Goal: Task Accomplishment & Management: Manage account settings

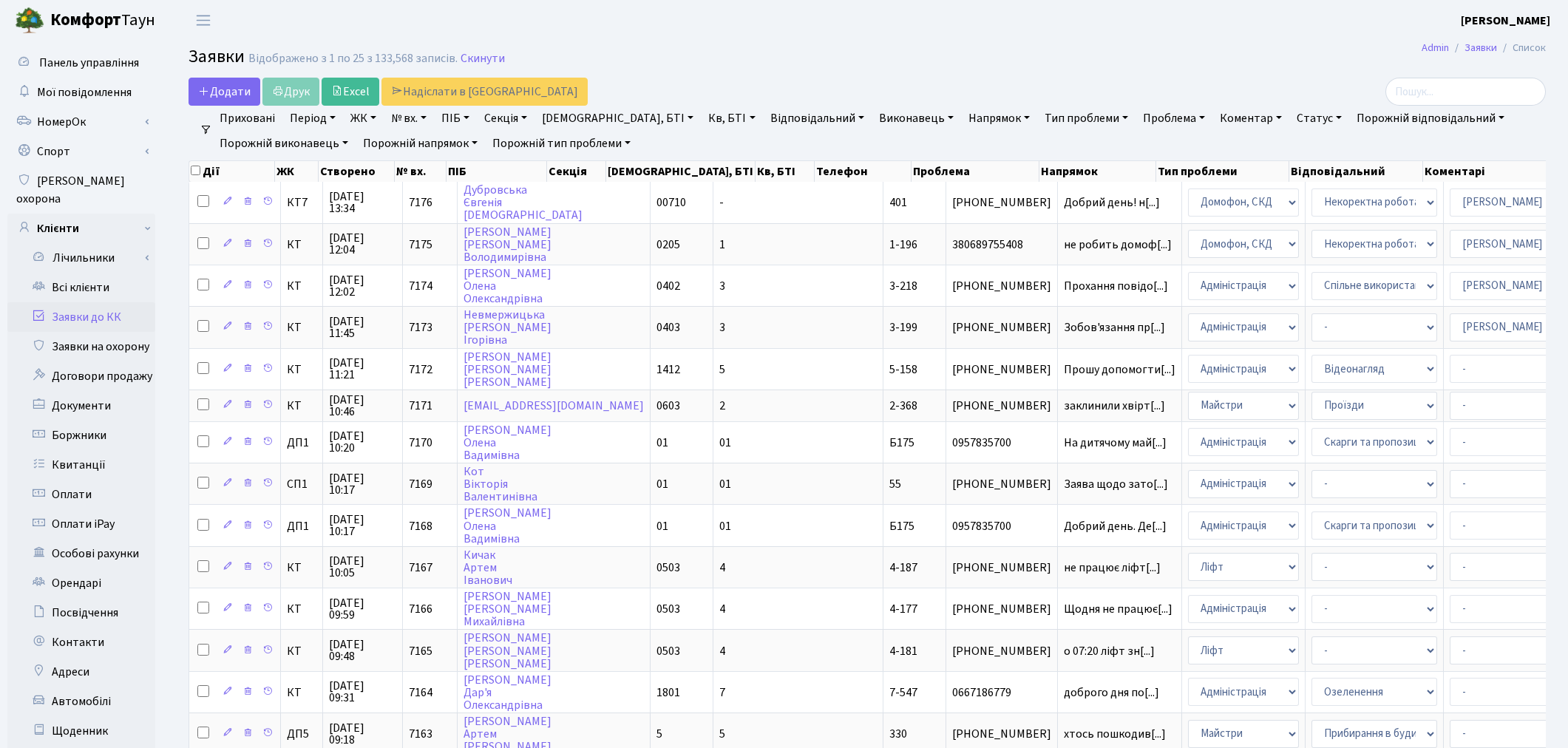
select select "25"
click at [90, 273] on link "Всі клієнти" at bounding box center [81, 287] width 148 height 30
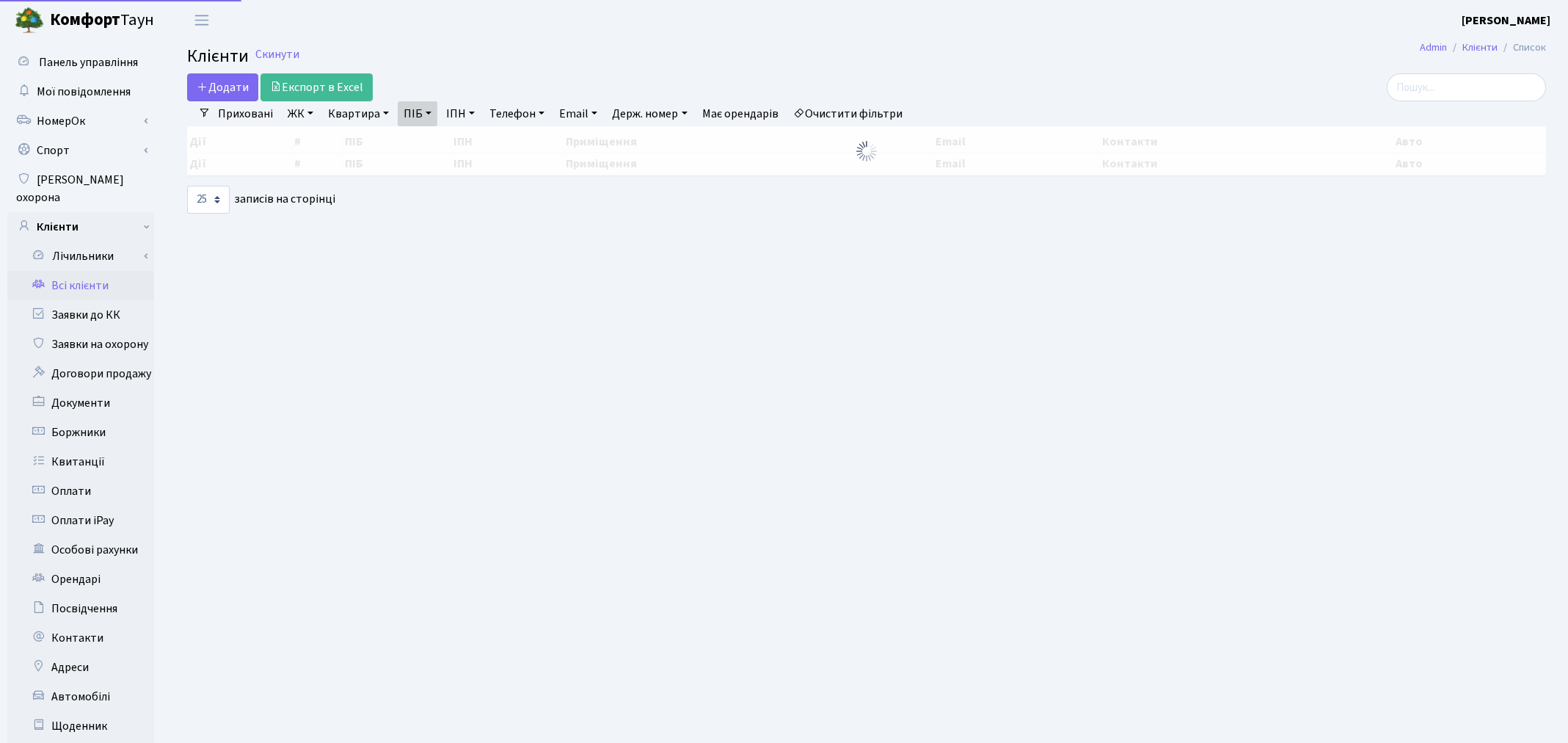
select select "25"
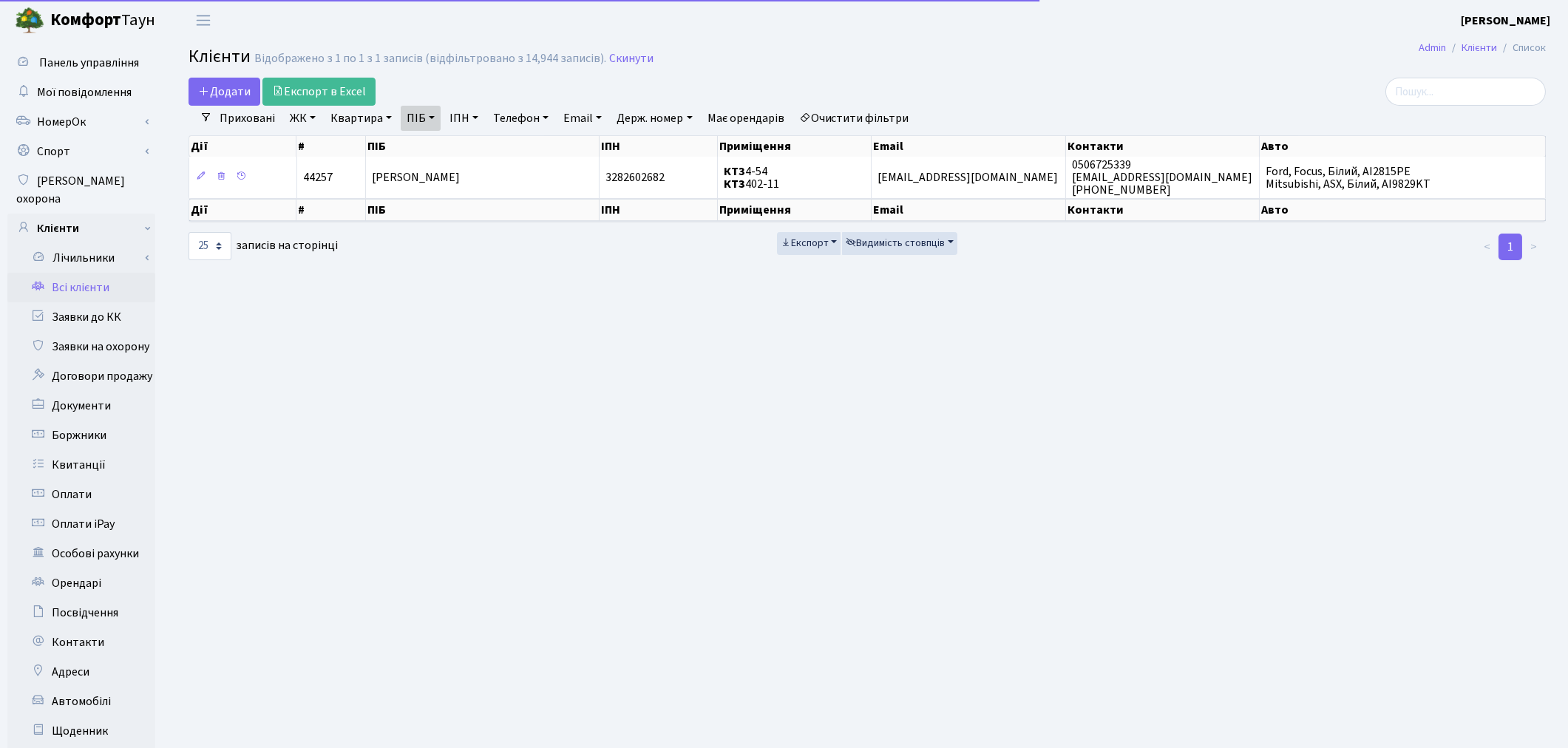
click at [860, 114] on link "Очистити фільтри" at bounding box center [854, 119] width 122 height 25
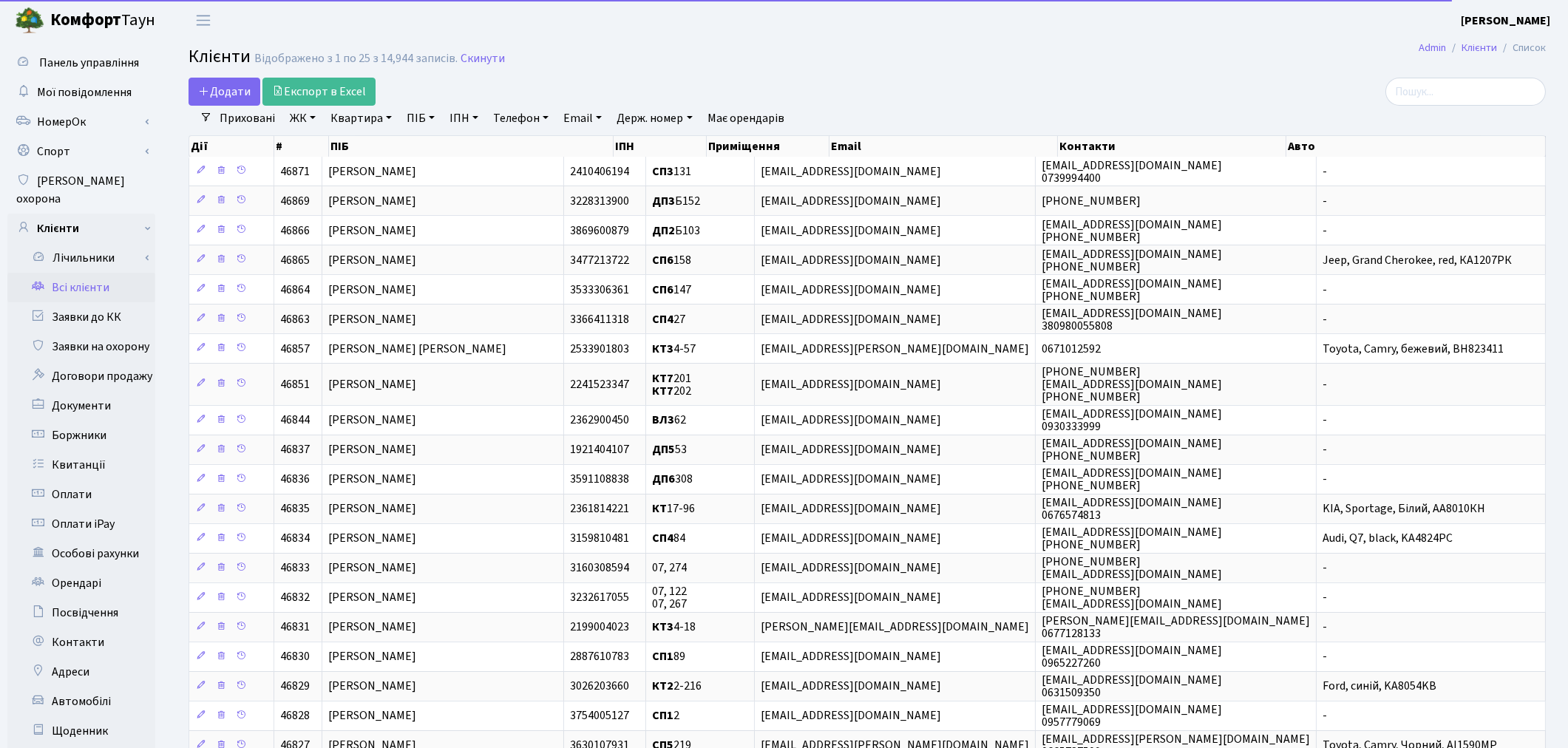
click at [370, 120] on link "Квартира" at bounding box center [361, 119] width 73 height 25
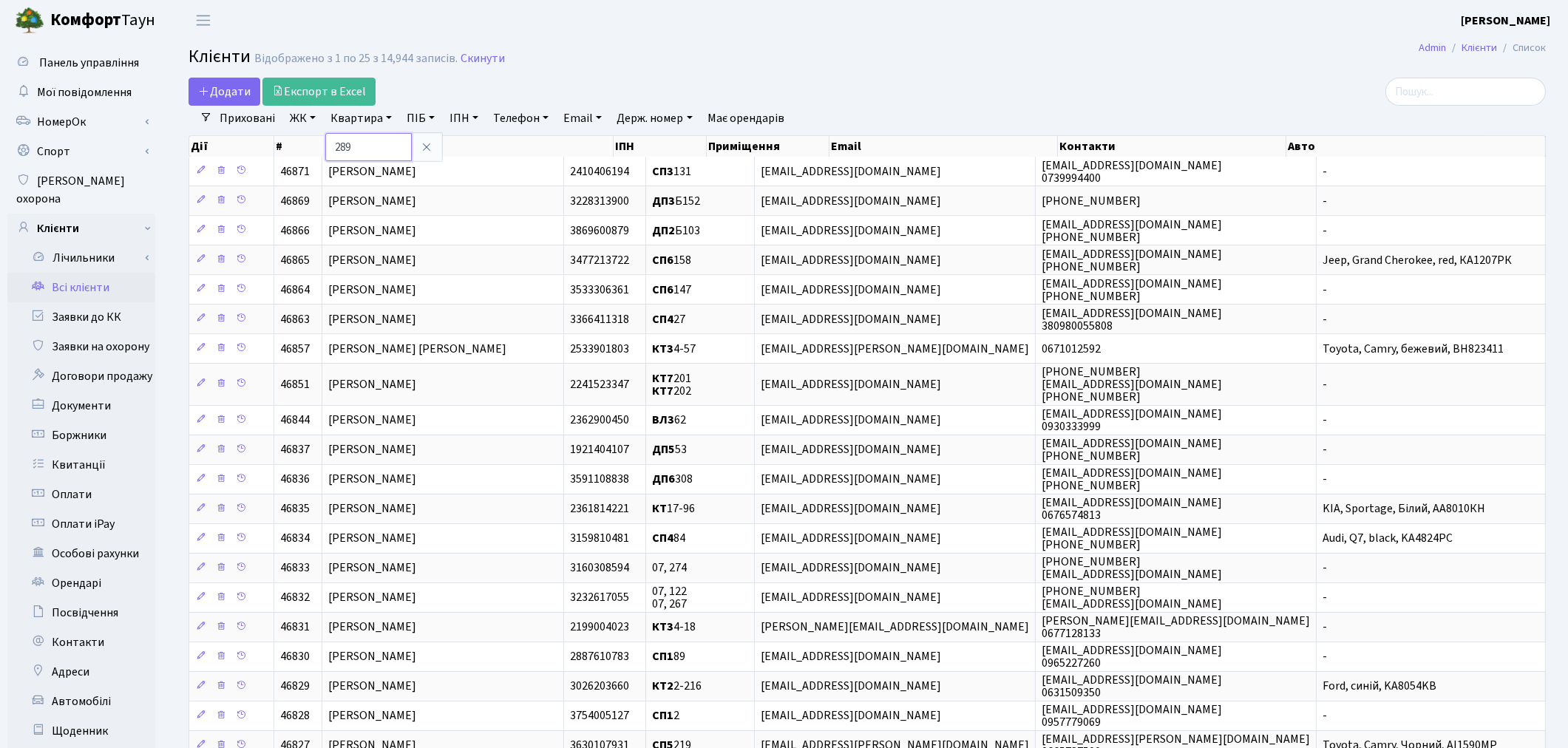
type input "289"
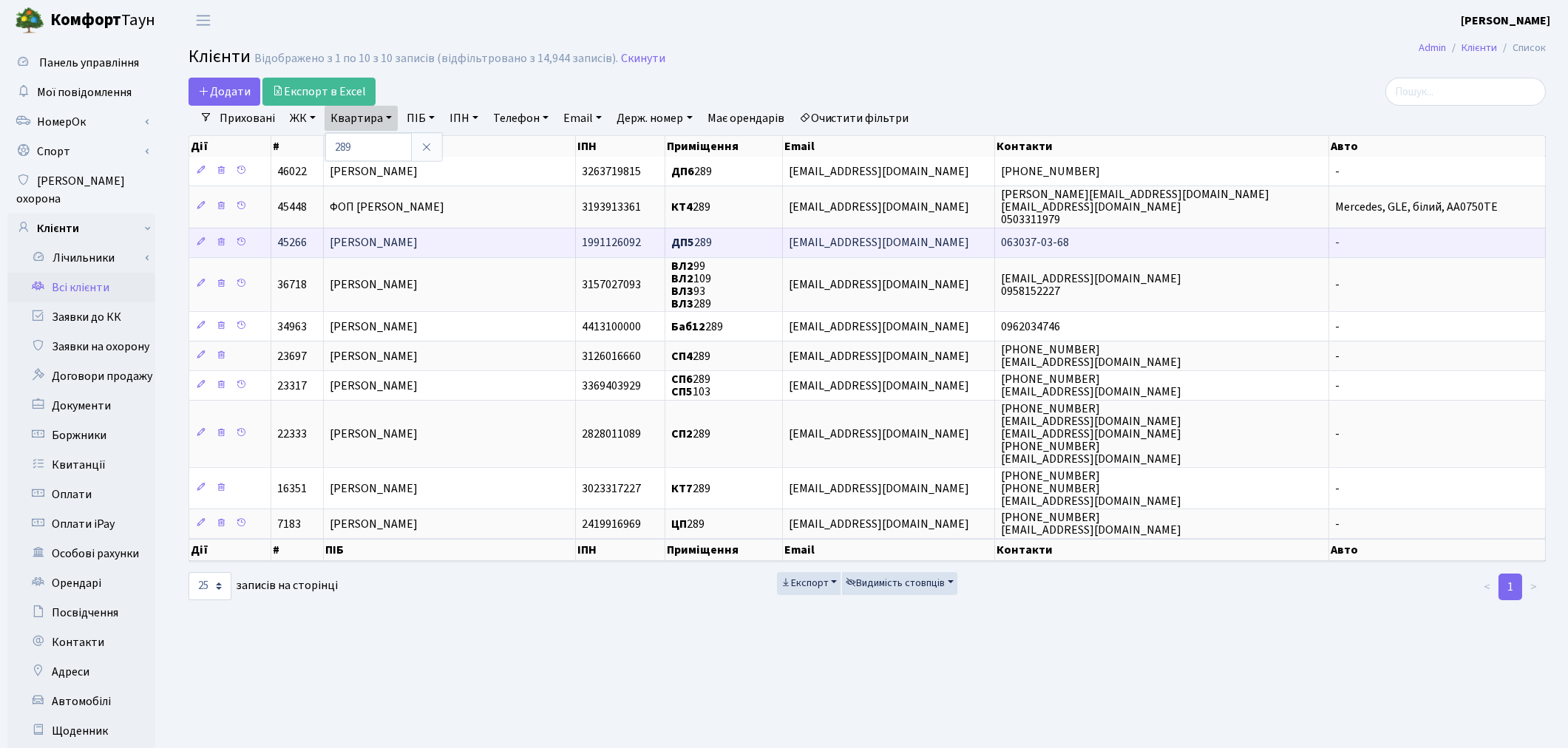
click at [364, 235] on span "Шабатін Петро Лукич" at bounding box center [374, 243] width 88 height 16
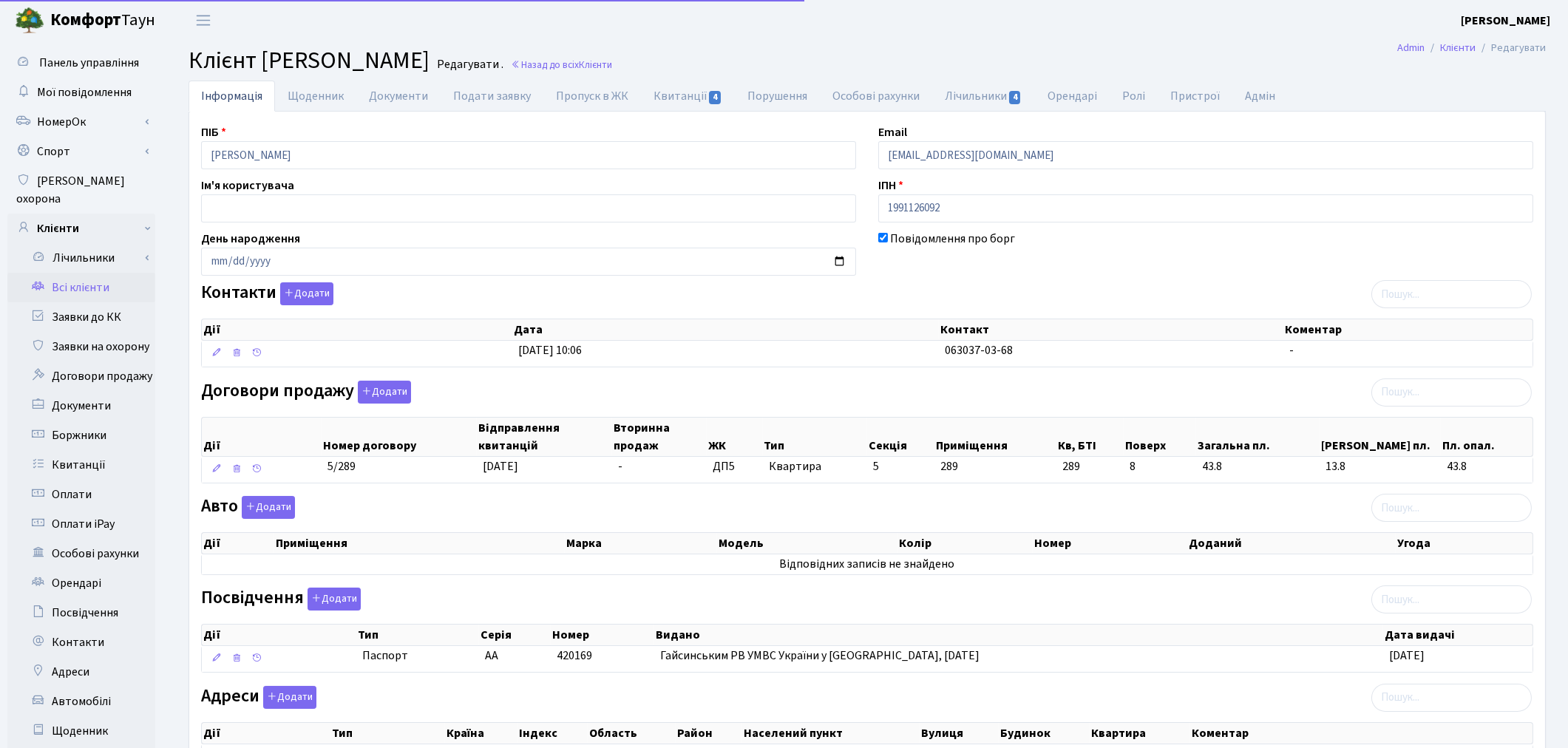
click at [367, 90] on link "Документи" at bounding box center [398, 96] width 84 height 31
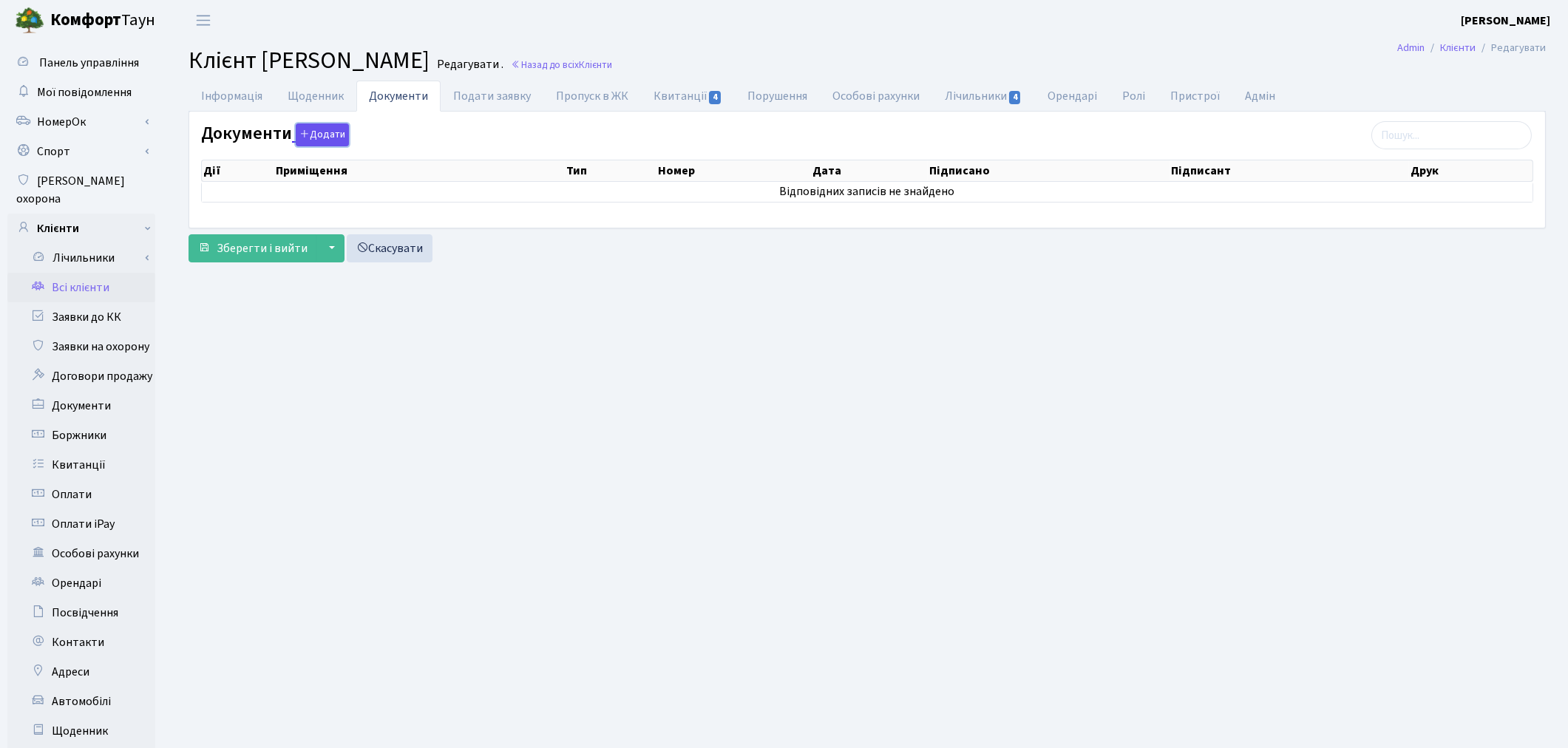
click at [311, 143] on button "Додати" at bounding box center [322, 134] width 54 height 23
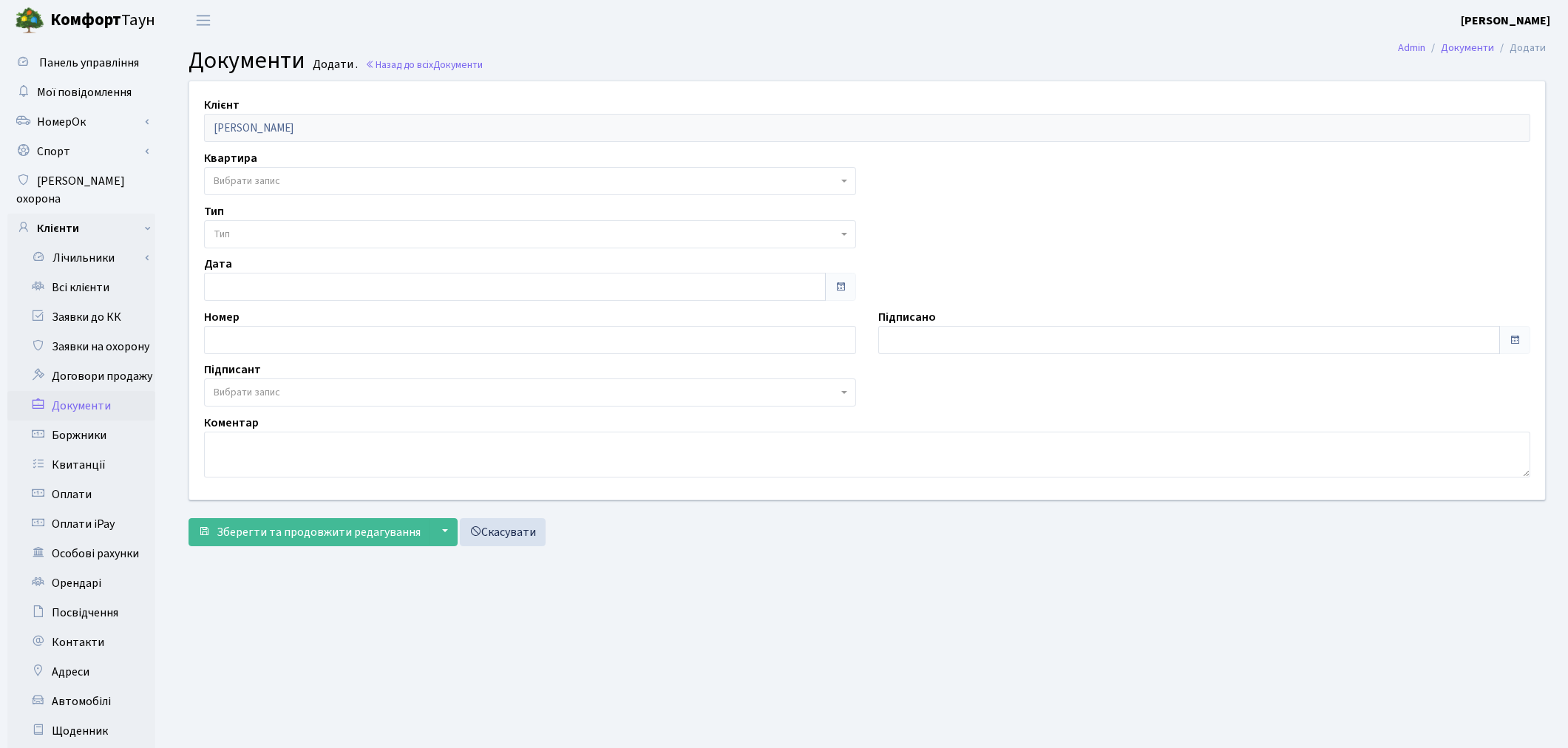
click at [307, 182] on span "Вибрати запис" at bounding box center [526, 181] width 624 height 15
select select "175660"
click at [298, 238] on span "Тип" at bounding box center [526, 234] width 624 height 15
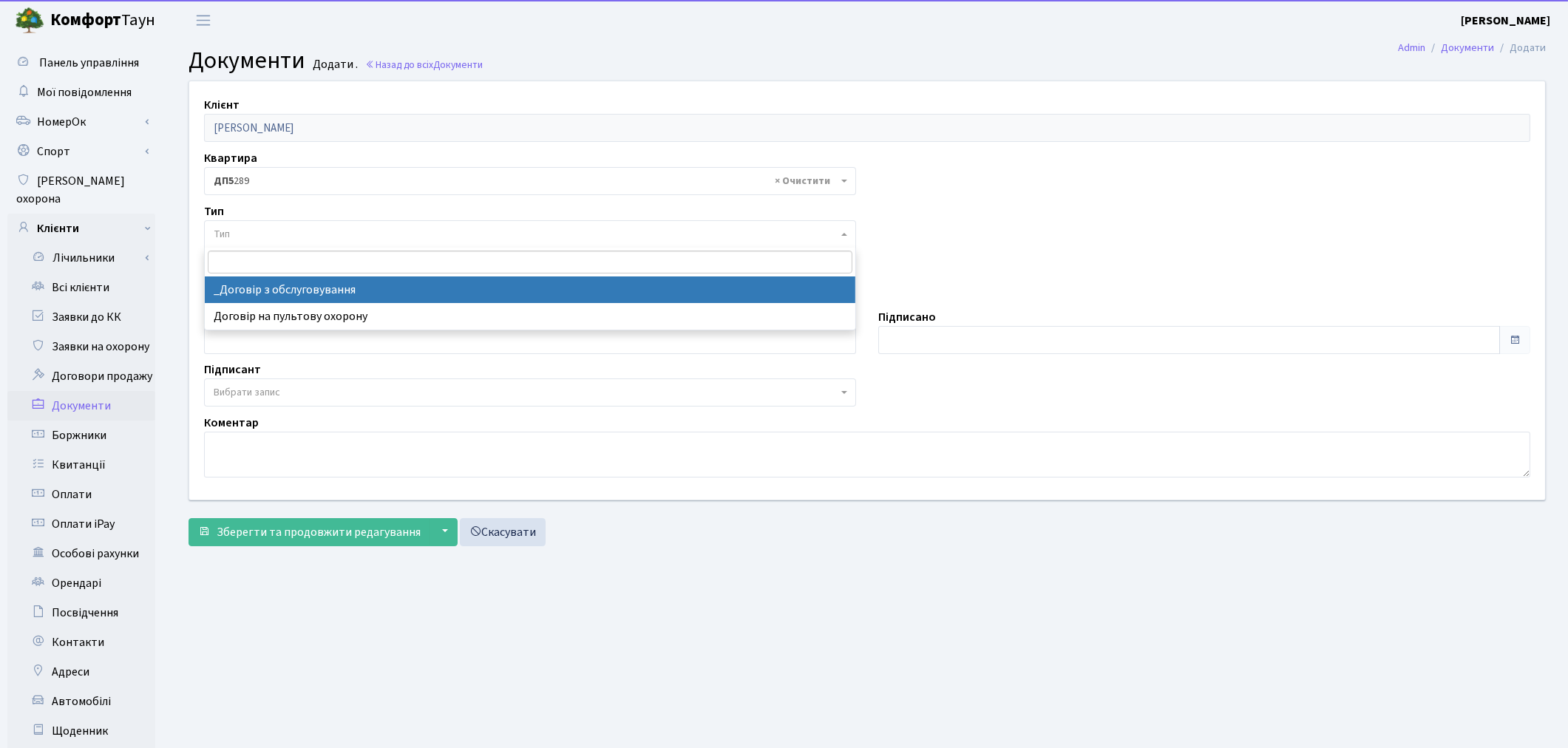
select select "289"
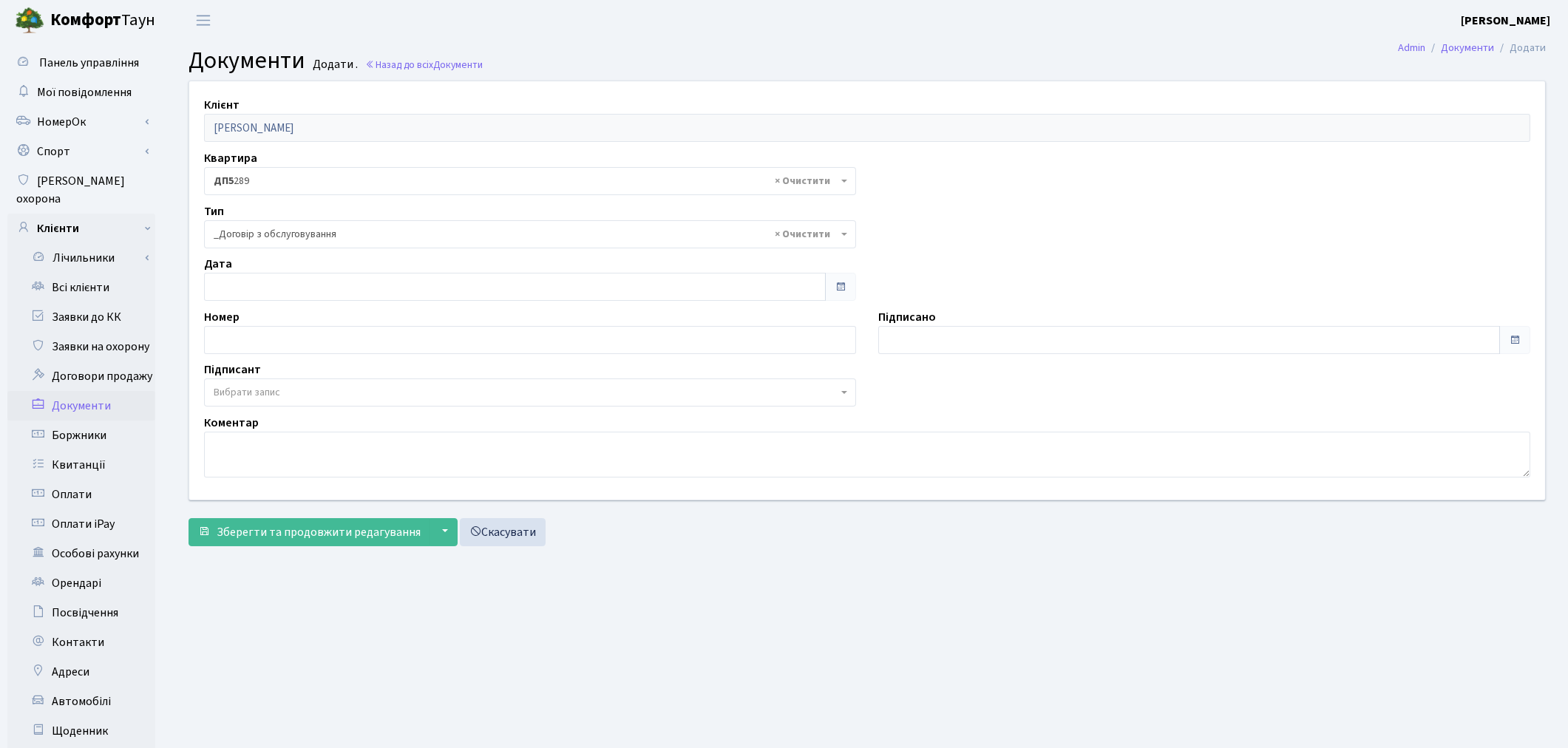
click at [268, 388] on span "Вибрати запис" at bounding box center [247, 393] width 66 height 15
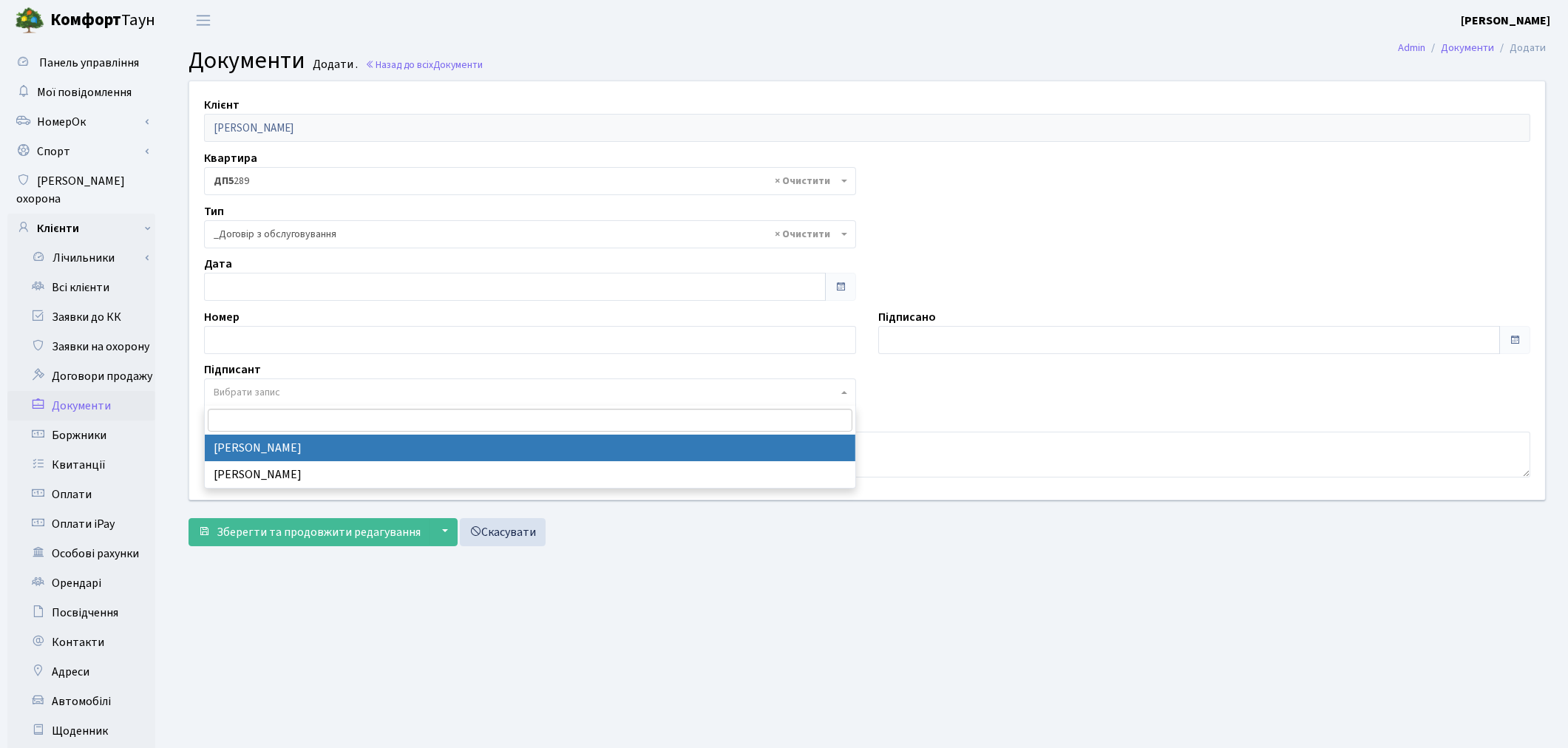
select select "74"
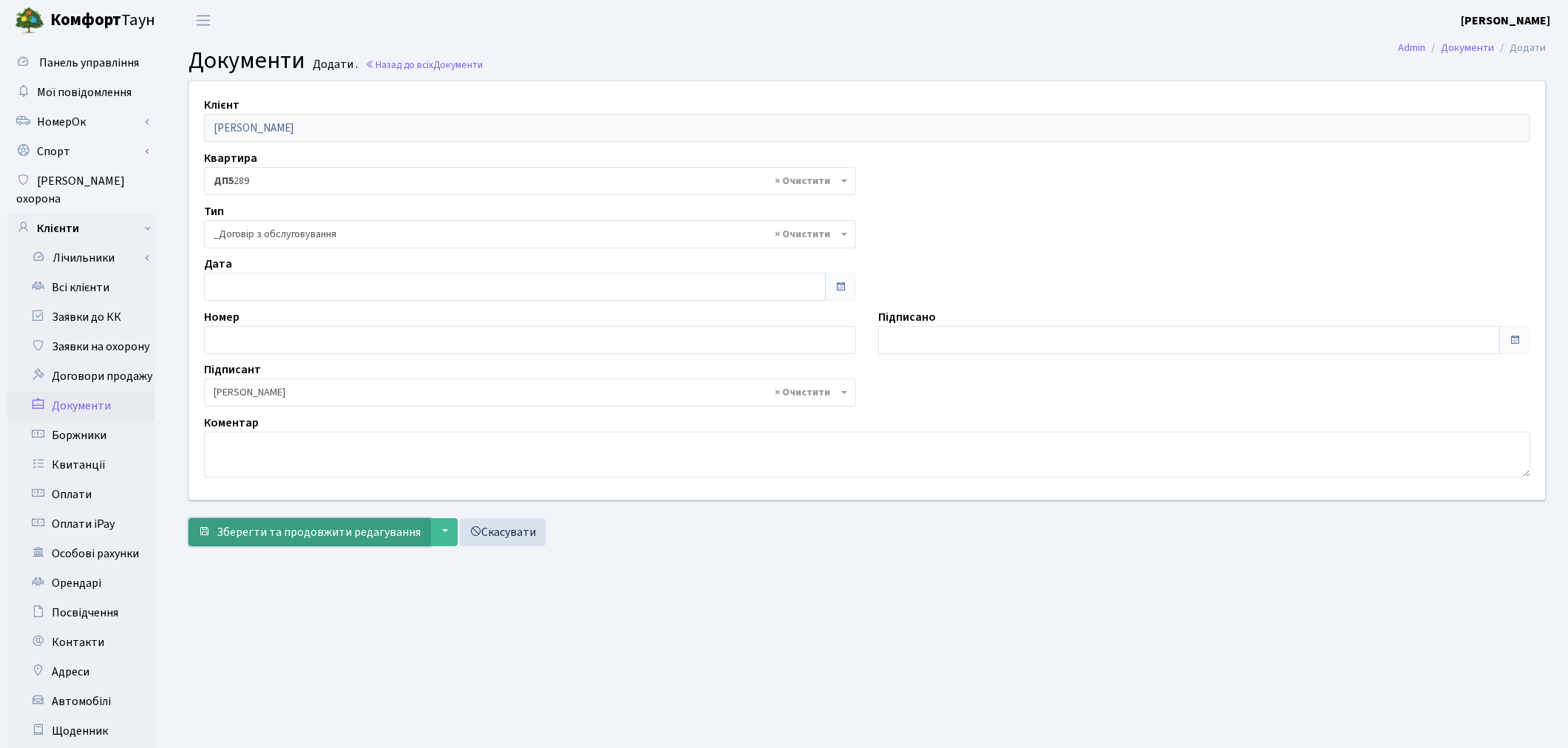
click at [258, 536] on span "Зберегти та продовжити редагування" at bounding box center [318, 532] width 204 height 16
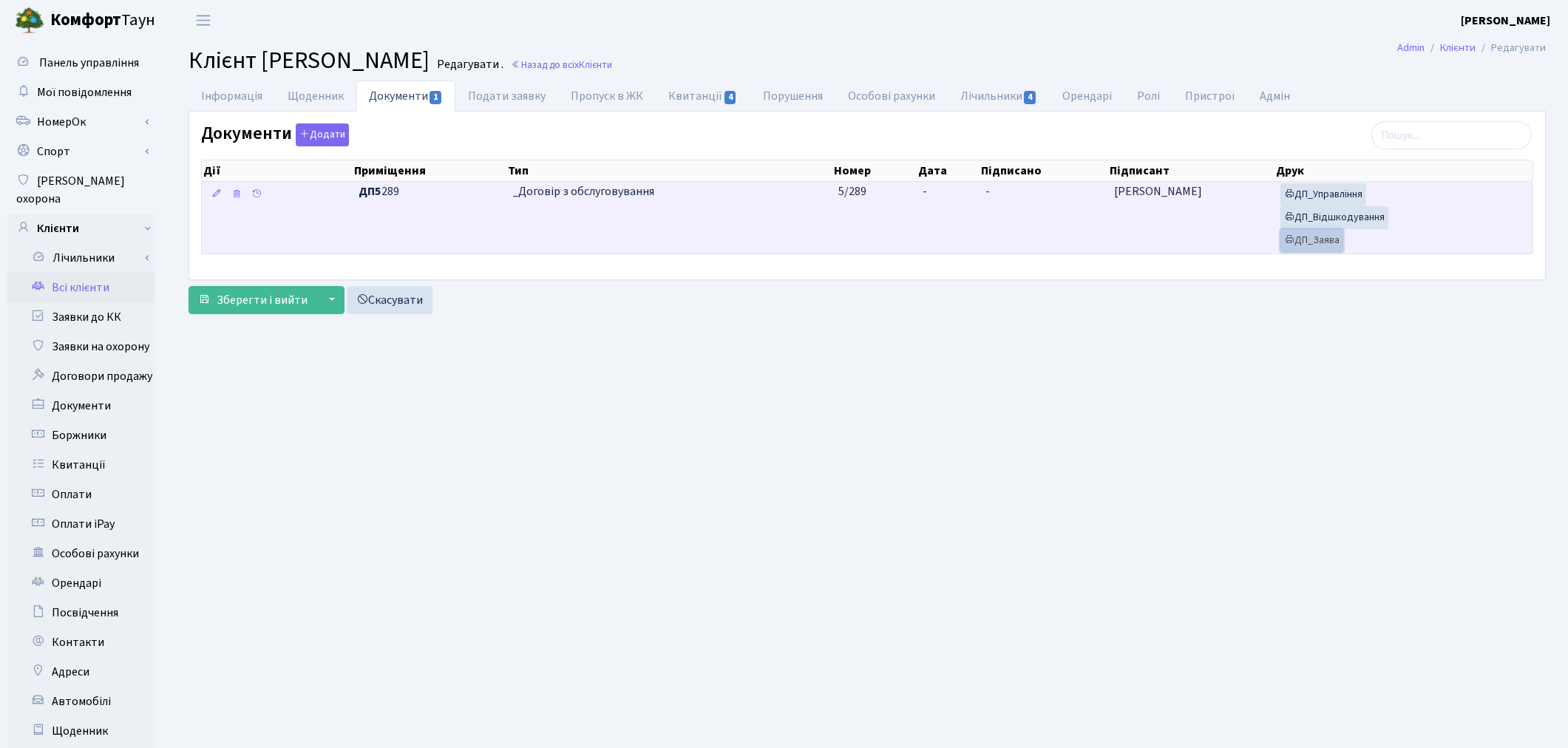
click at [1317, 242] on link "ДП_Заява" at bounding box center [1311, 240] width 63 height 23
click at [1351, 220] on link "ДП_Відшкодування" at bounding box center [1334, 217] width 108 height 23
click at [1316, 195] on link "ДП_Управління" at bounding box center [1323, 194] width 86 height 23
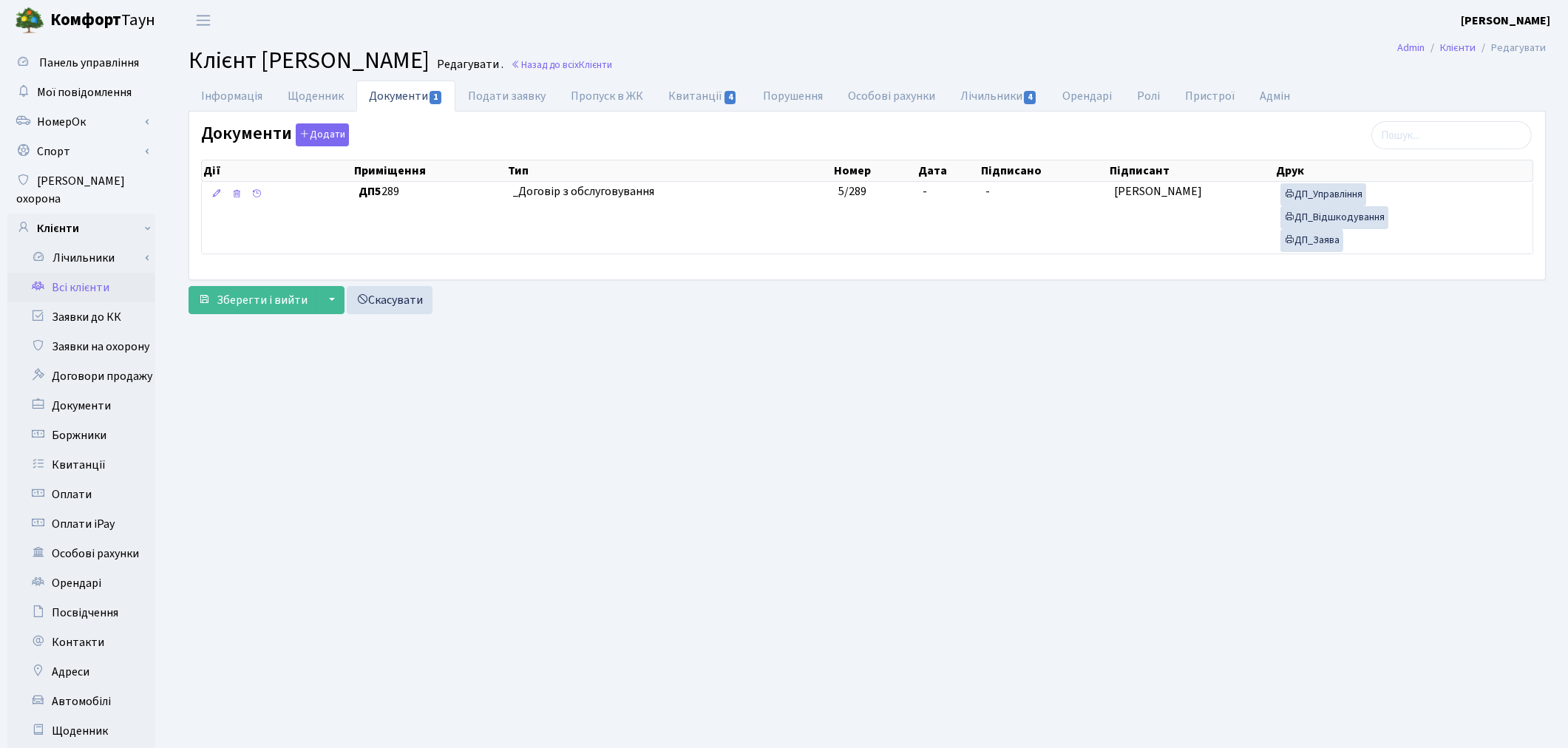
click at [101, 276] on link "Всі клієнти" at bounding box center [81, 287] width 148 height 30
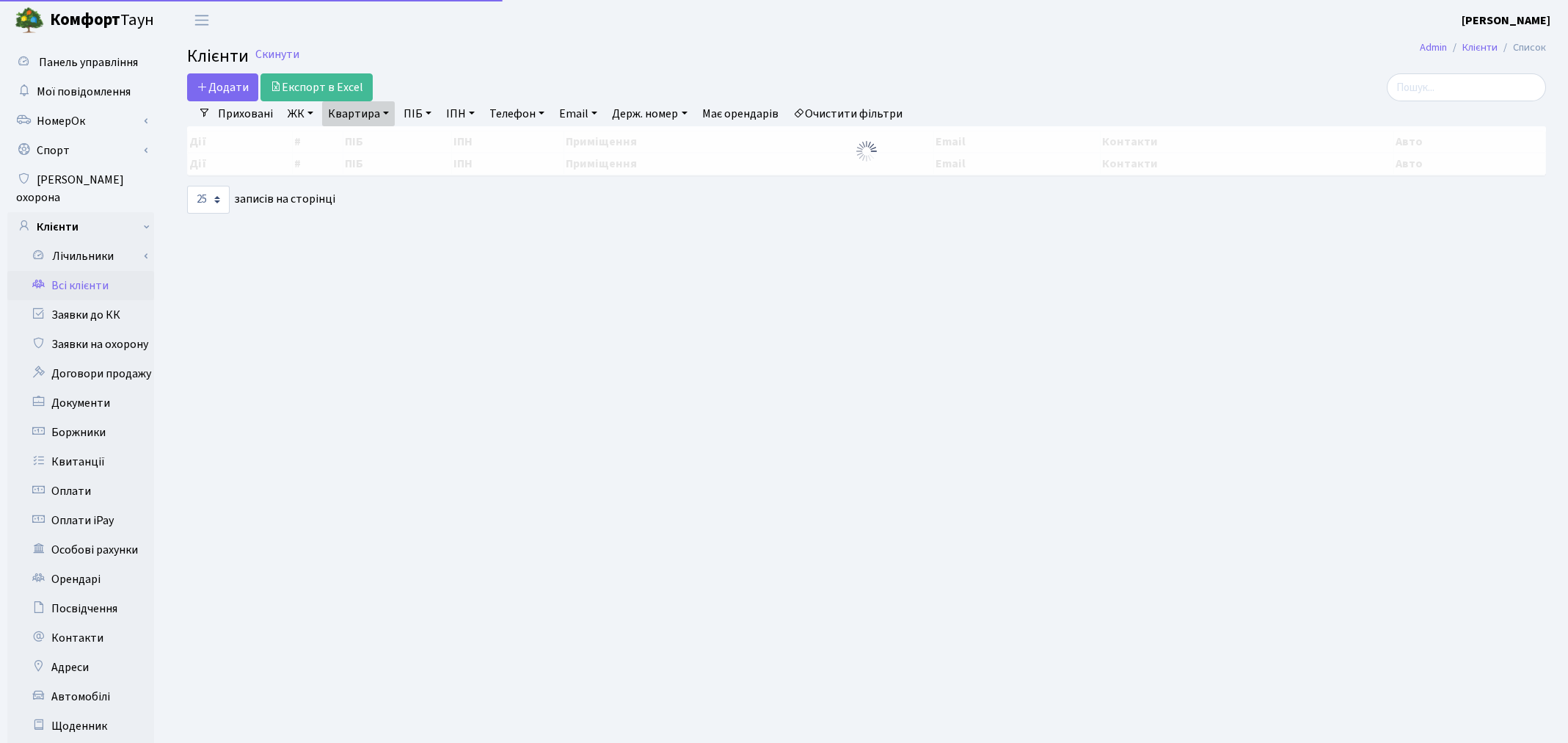
select select "25"
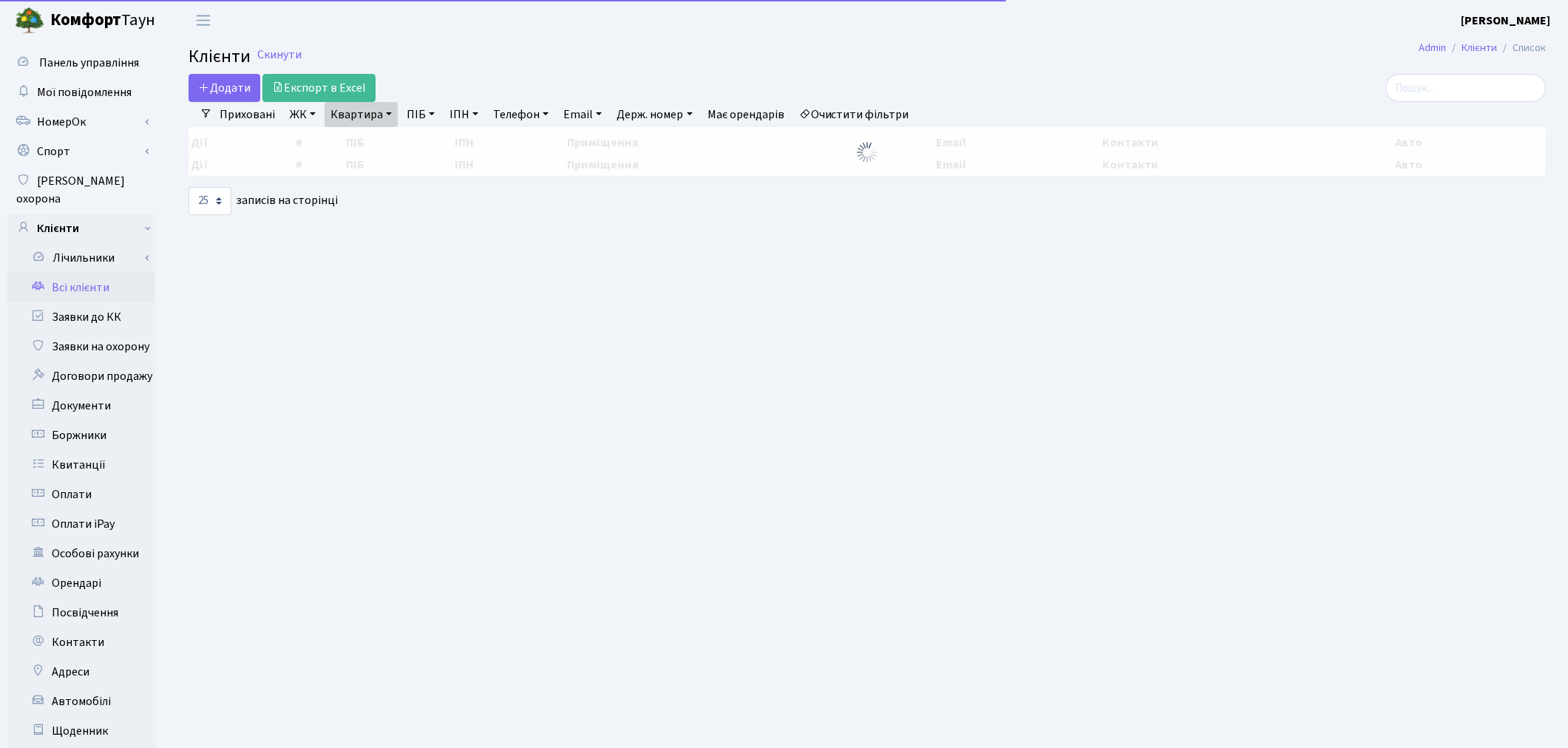
click at [347, 116] on link "Квартира" at bounding box center [361, 115] width 73 height 25
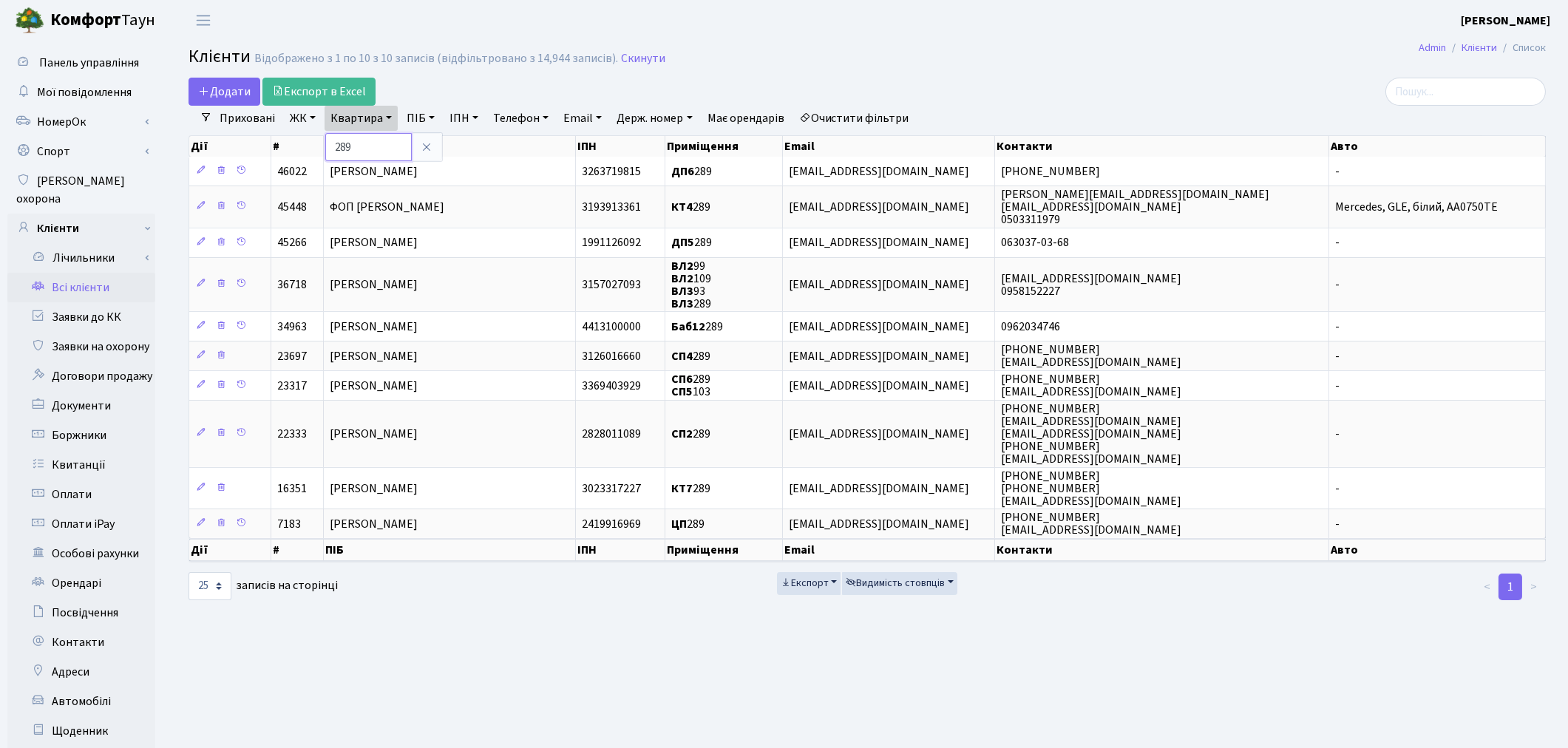
click at [359, 149] on input "289" at bounding box center [368, 147] width 86 height 28
type input "2"
type input "351"
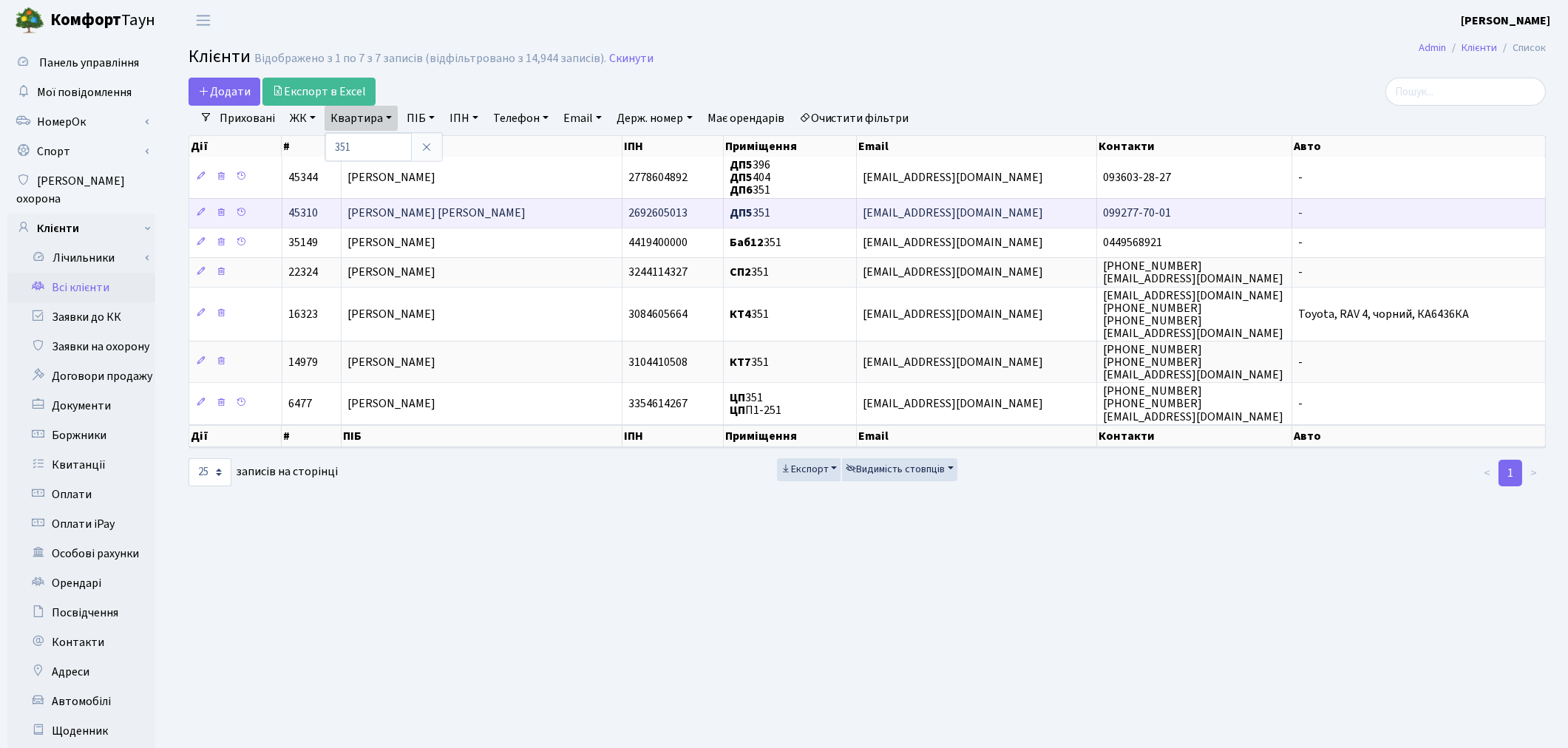
click at [392, 210] on span "Рачкелюк Сергій Сергійович" at bounding box center [436, 214] width 178 height 16
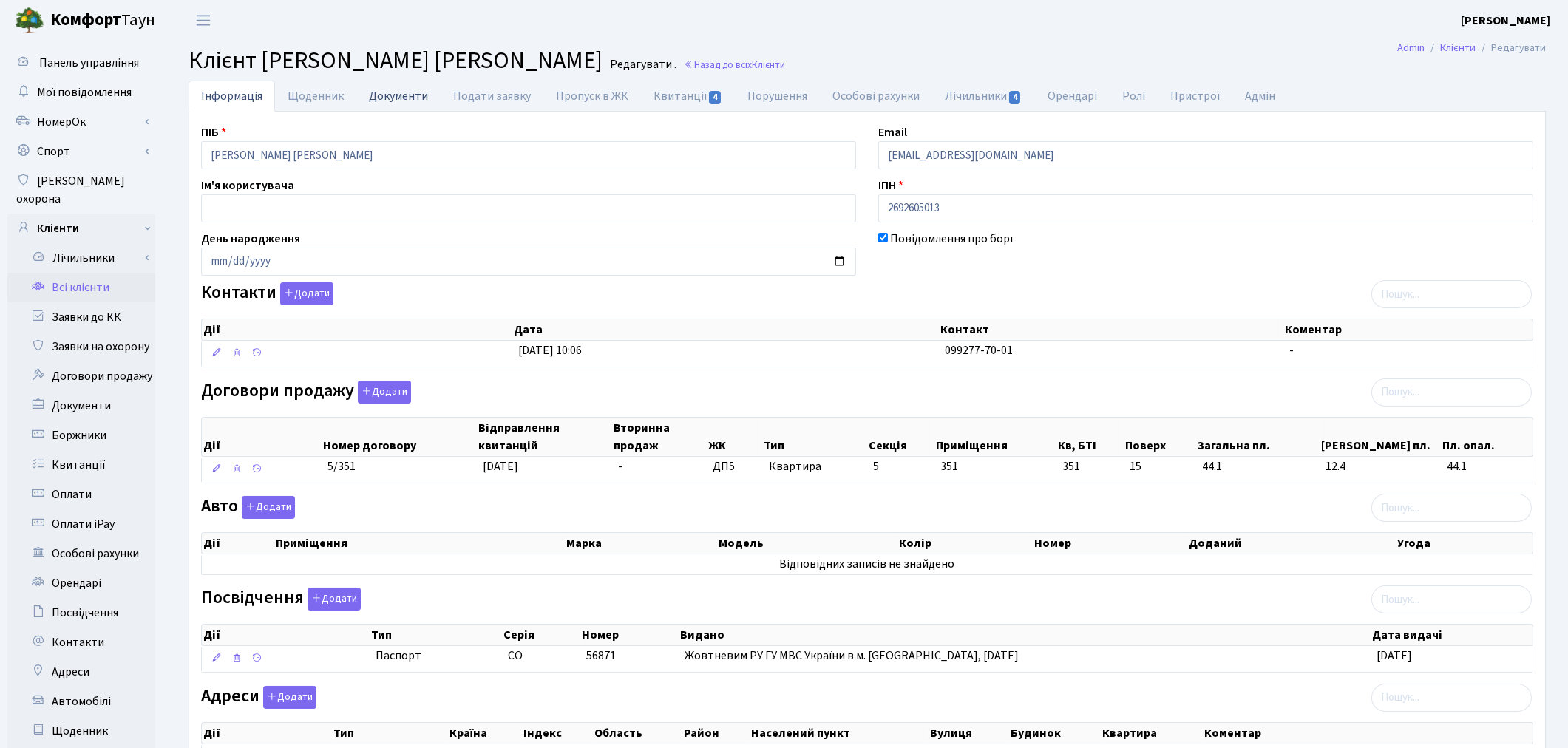
click at [401, 98] on link "Документи" at bounding box center [398, 95] width 84 height 30
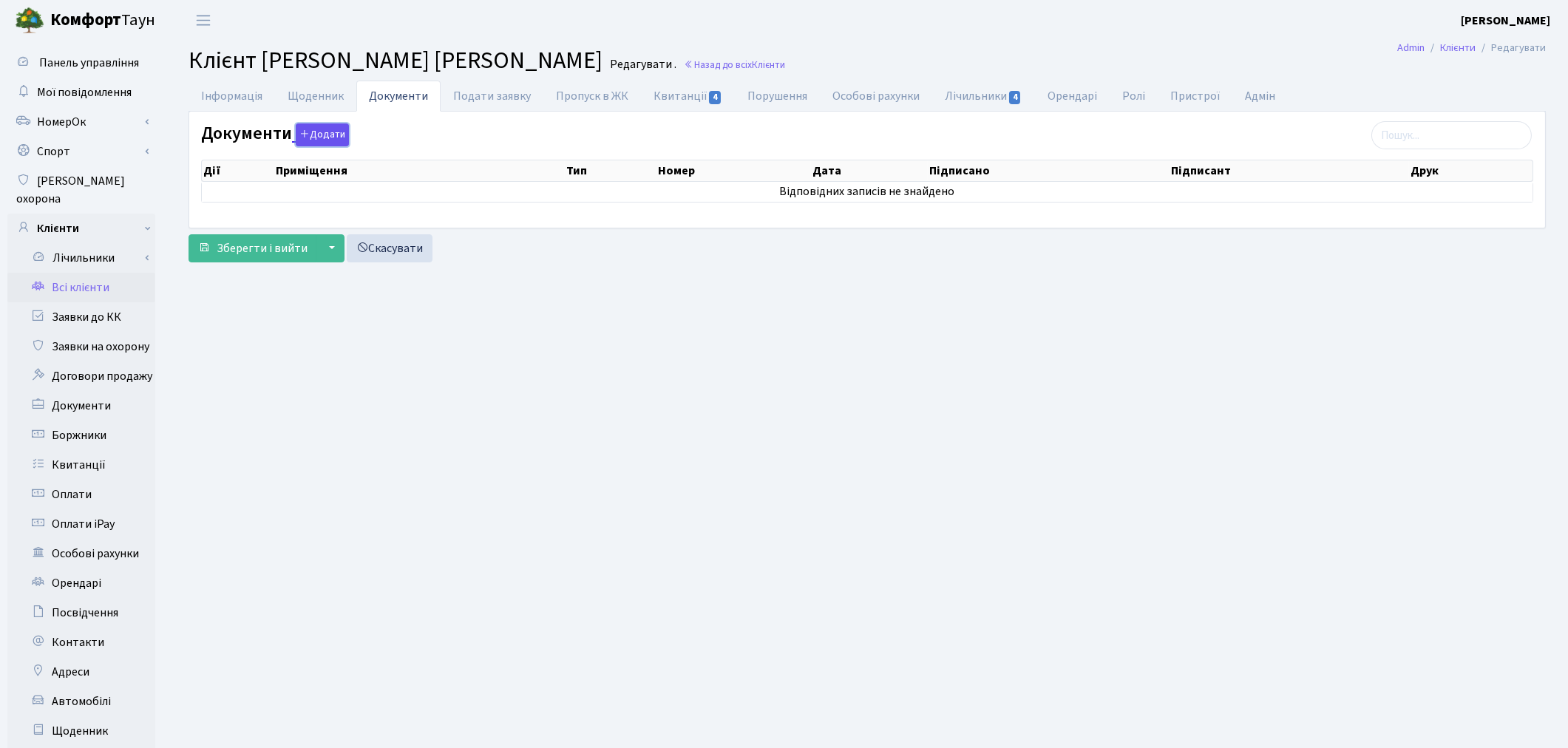
click at [330, 131] on button "Додати" at bounding box center [322, 134] width 54 height 23
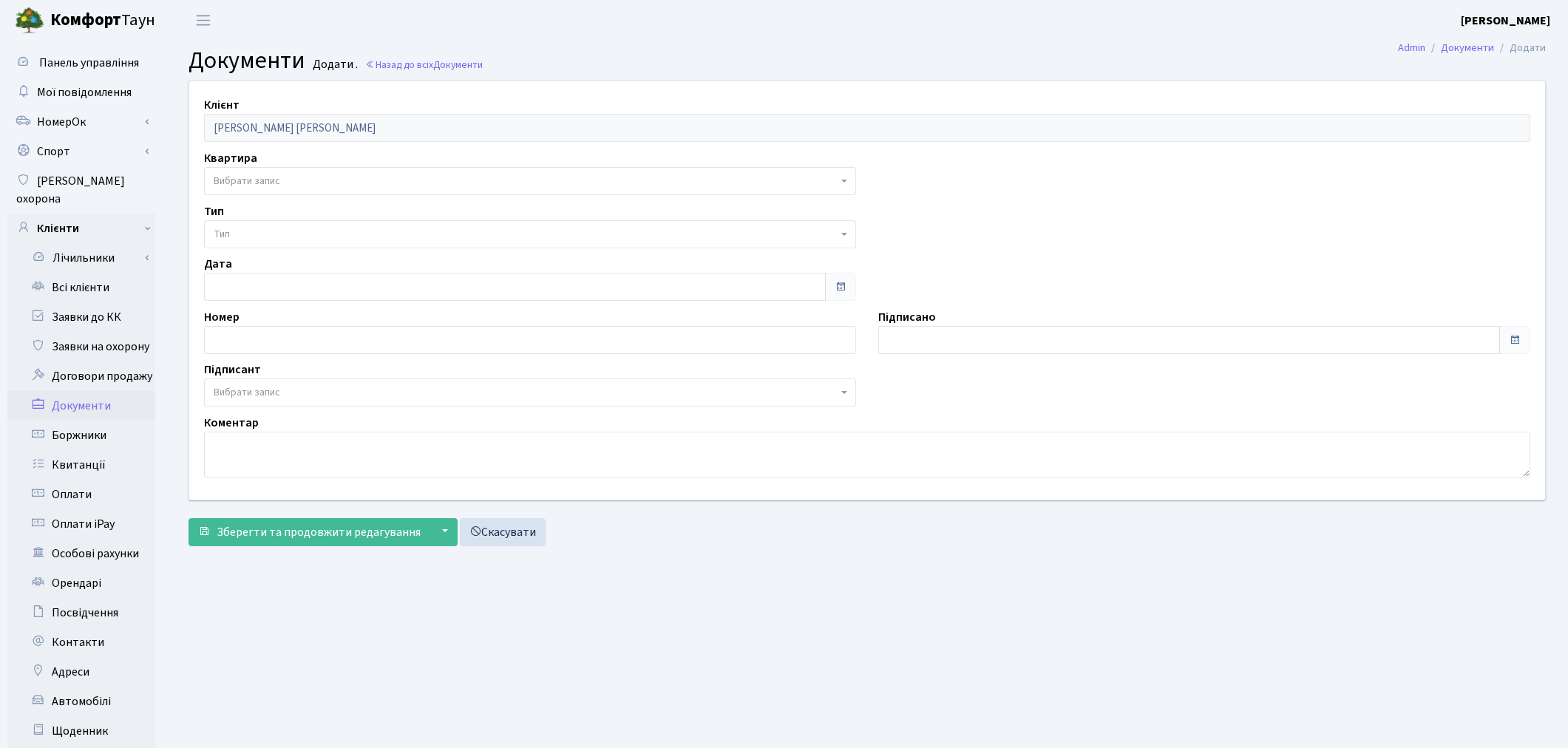
click at [303, 176] on span "Вибрати запис" at bounding box center [526, 181] width 624 height 15
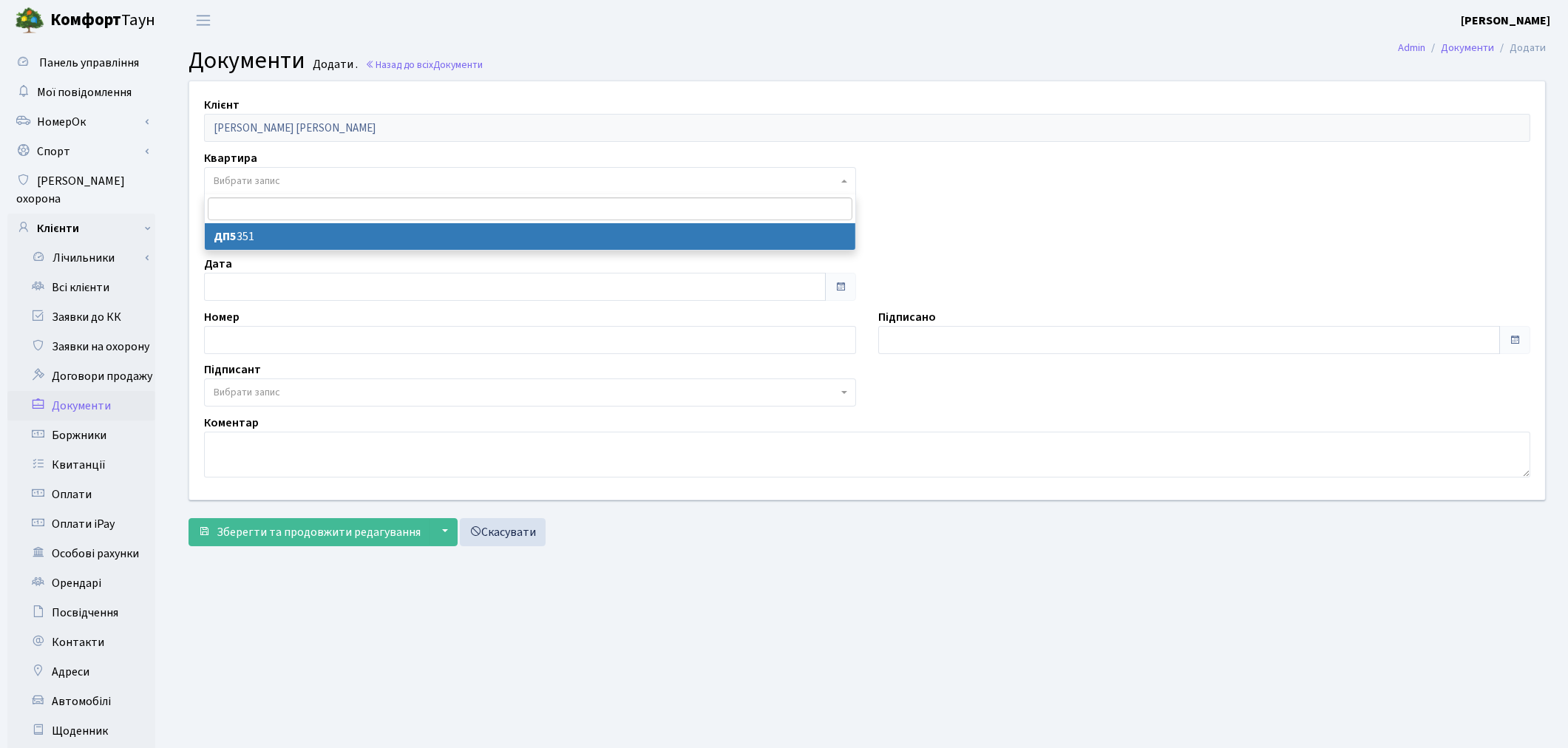
select select "175719"
click at [294, 227] on span "Тип" at bounding box center [526, 234] width 624 height 15
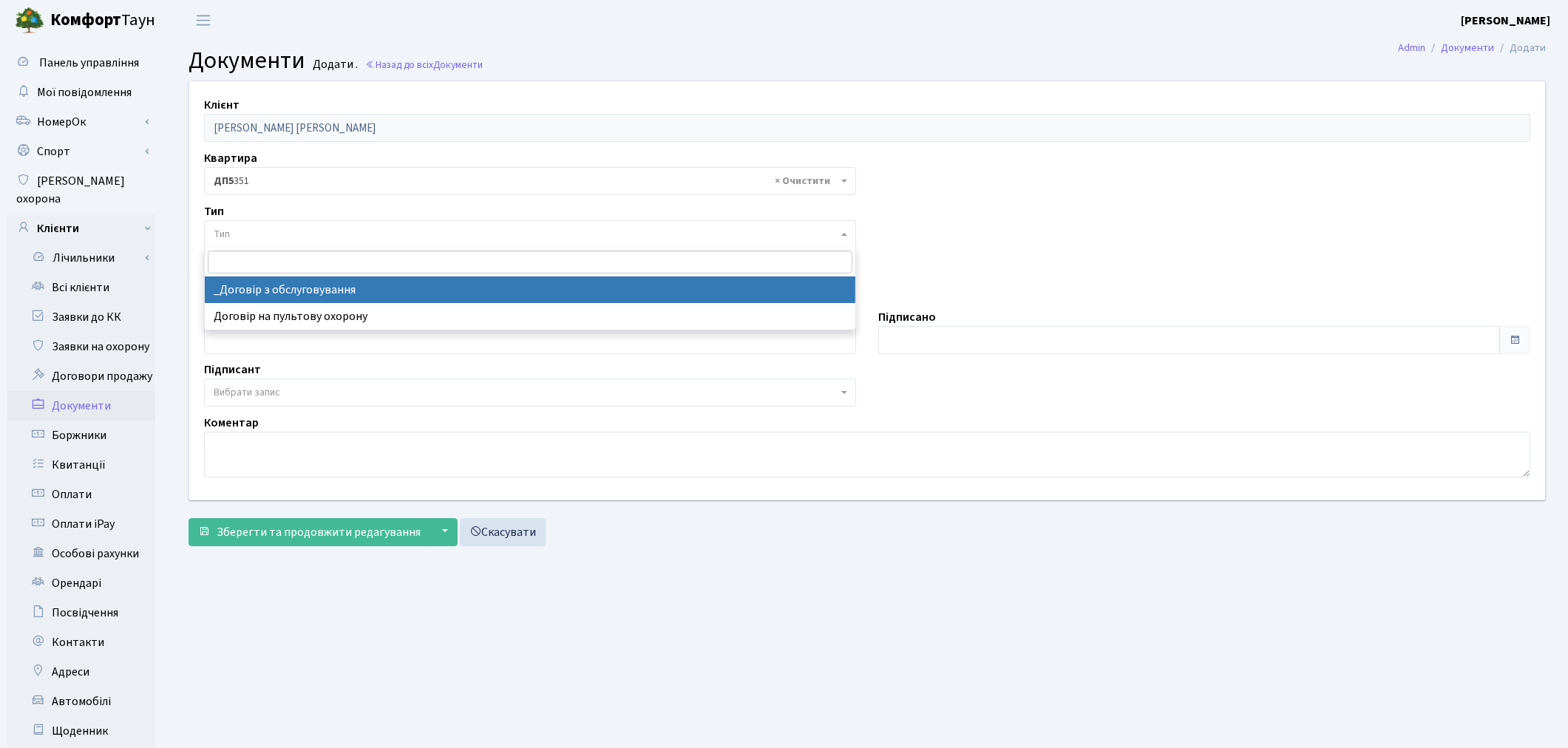
select select "289"
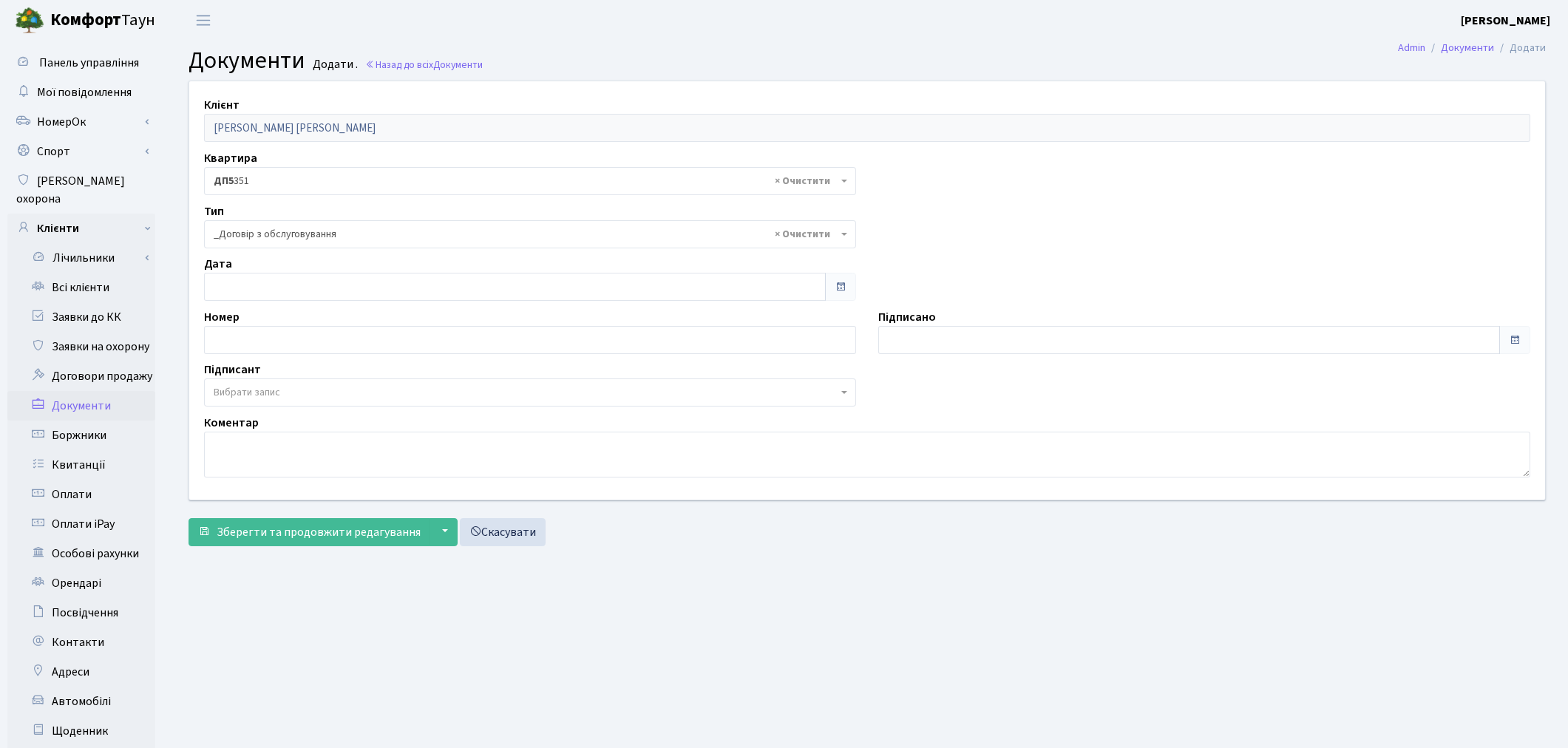
click at [254, 387] on span "Вибрати запис" at bounding box center [247, 393] width 66 height 15
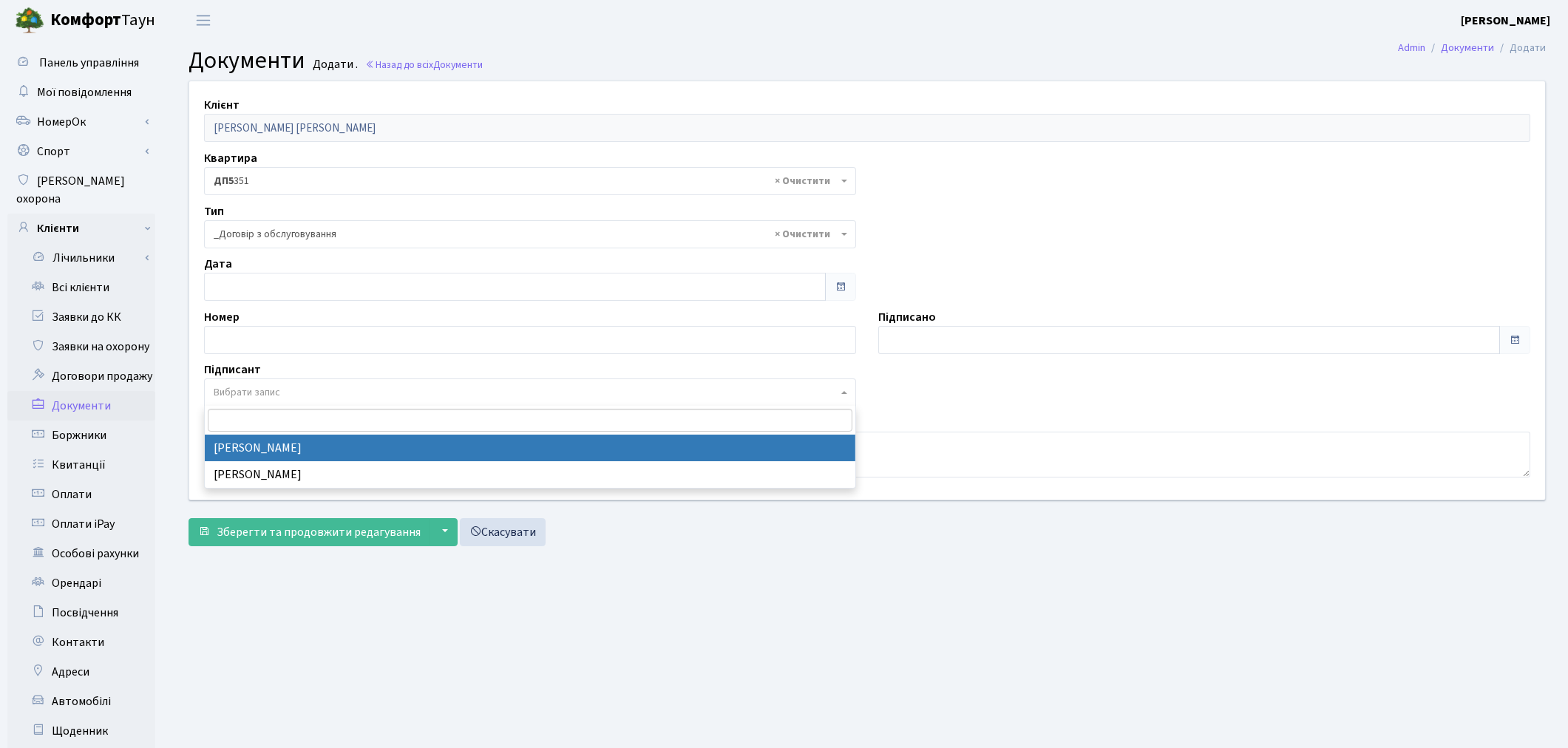
select select "74"
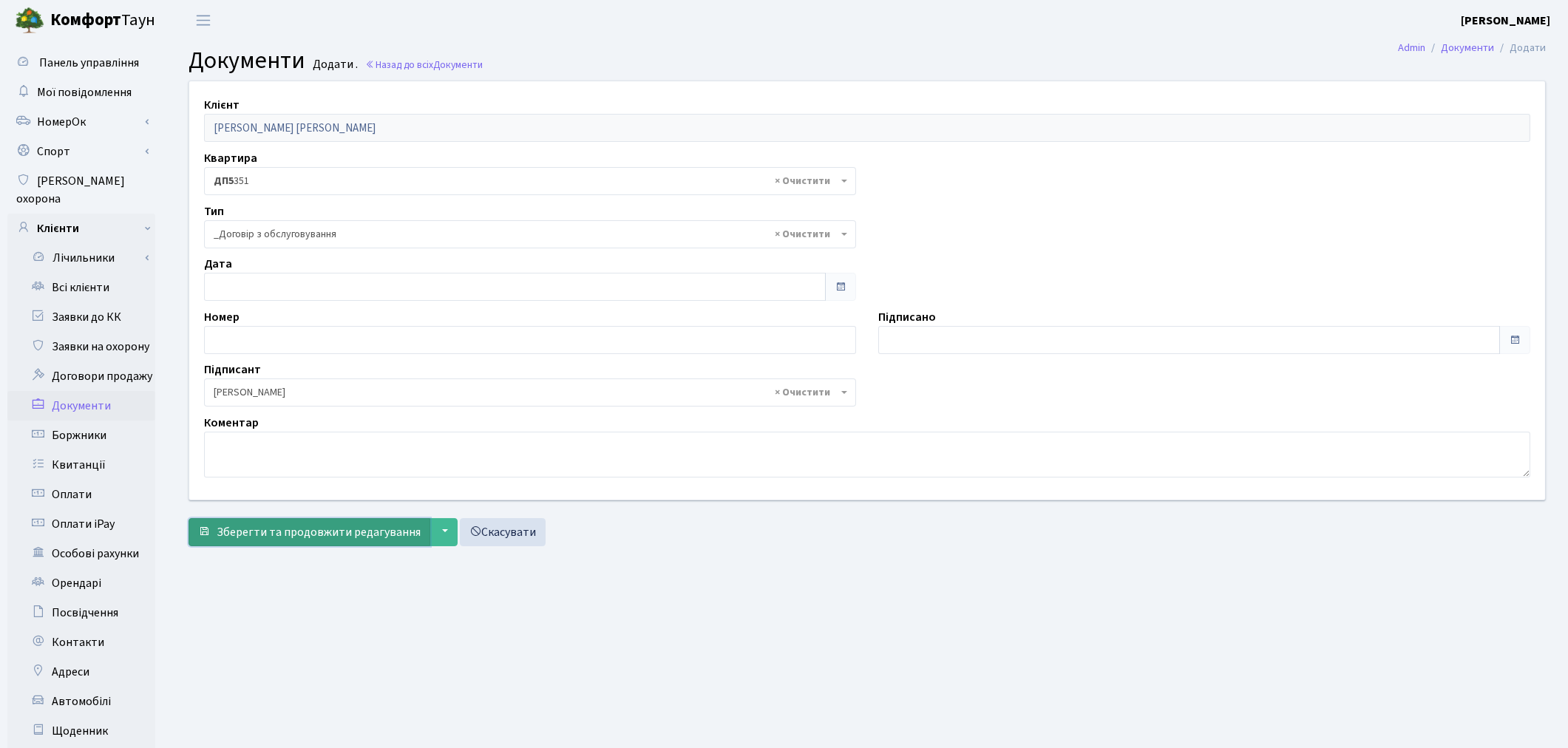
click at [250, 530] on span "Зберегти та продовжити редагування" at bounding box center [318, 532] width 204 height 16
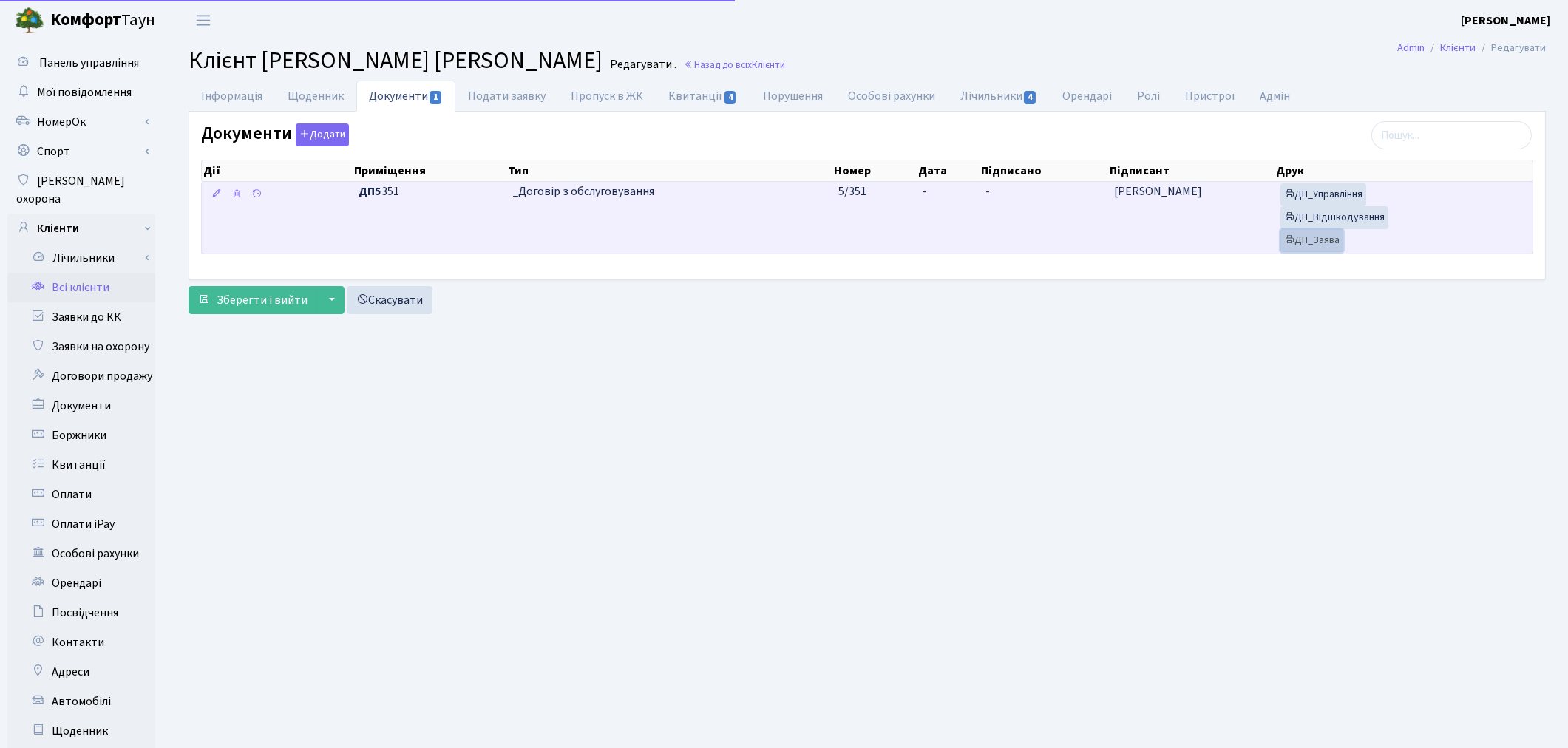
click at [1325, 242] on link "ДП_Заява" at bounding box center [1311, 240] width 63 height 23
click at [1320, 219] on link "ДП_Відшкодування" at bounding box center [1334, 217] width 108 height 23
click at [1309, 194] on link "ДП_Управління" at bounding box center [1323, 194] width 86 height 23
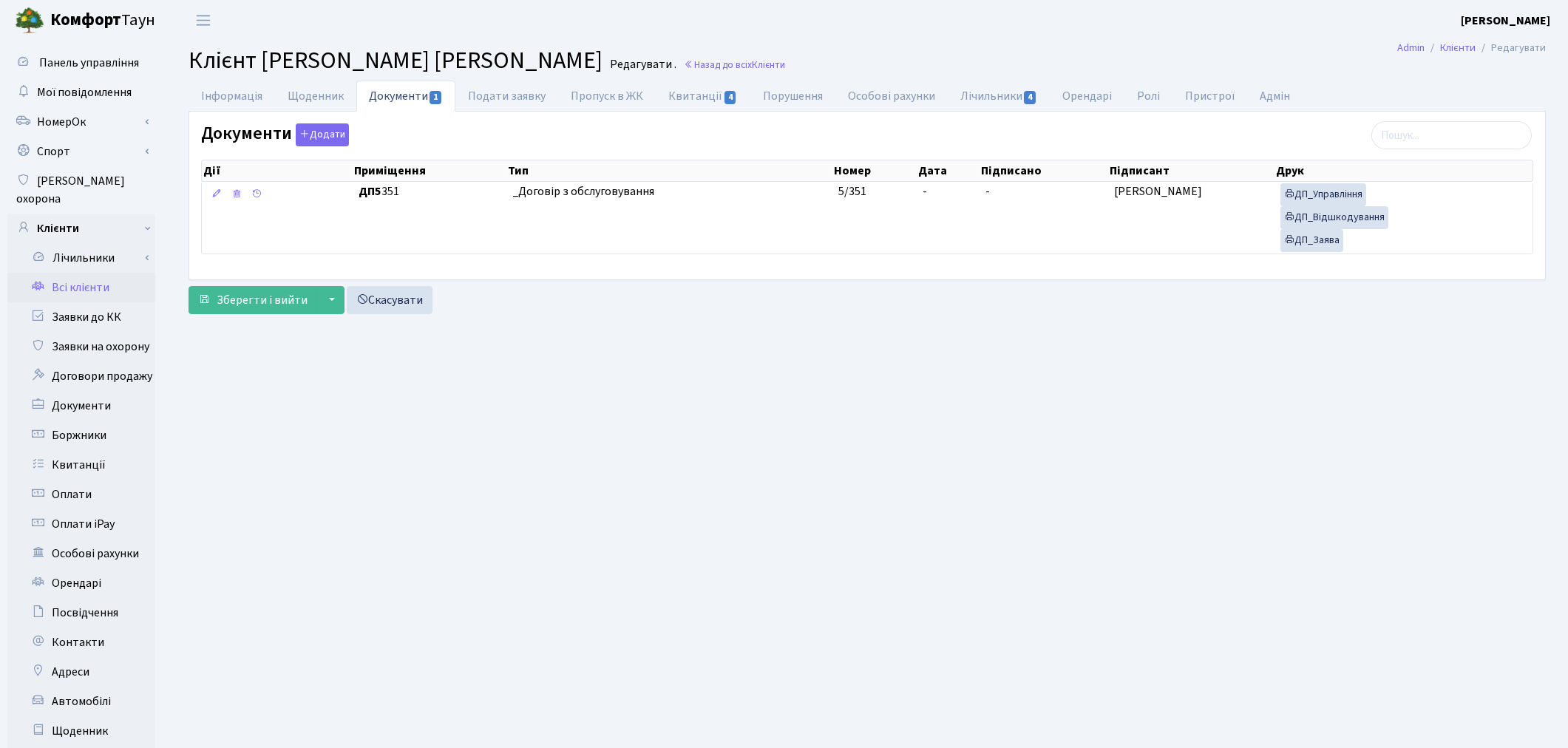
click at [93, 273] on link "Всі клієнти" at bounding box center [81, 287] width 148 height 30
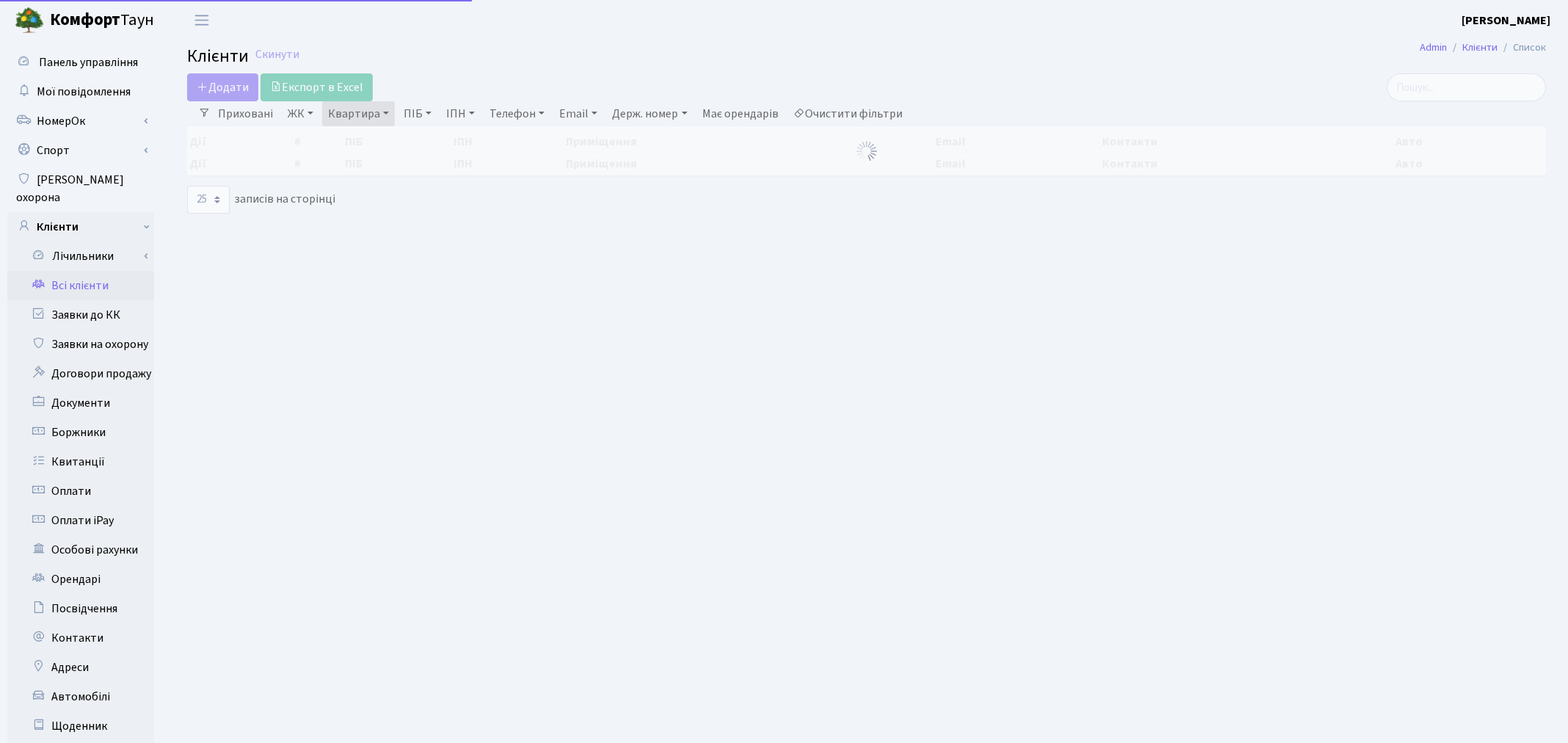
select select "25"
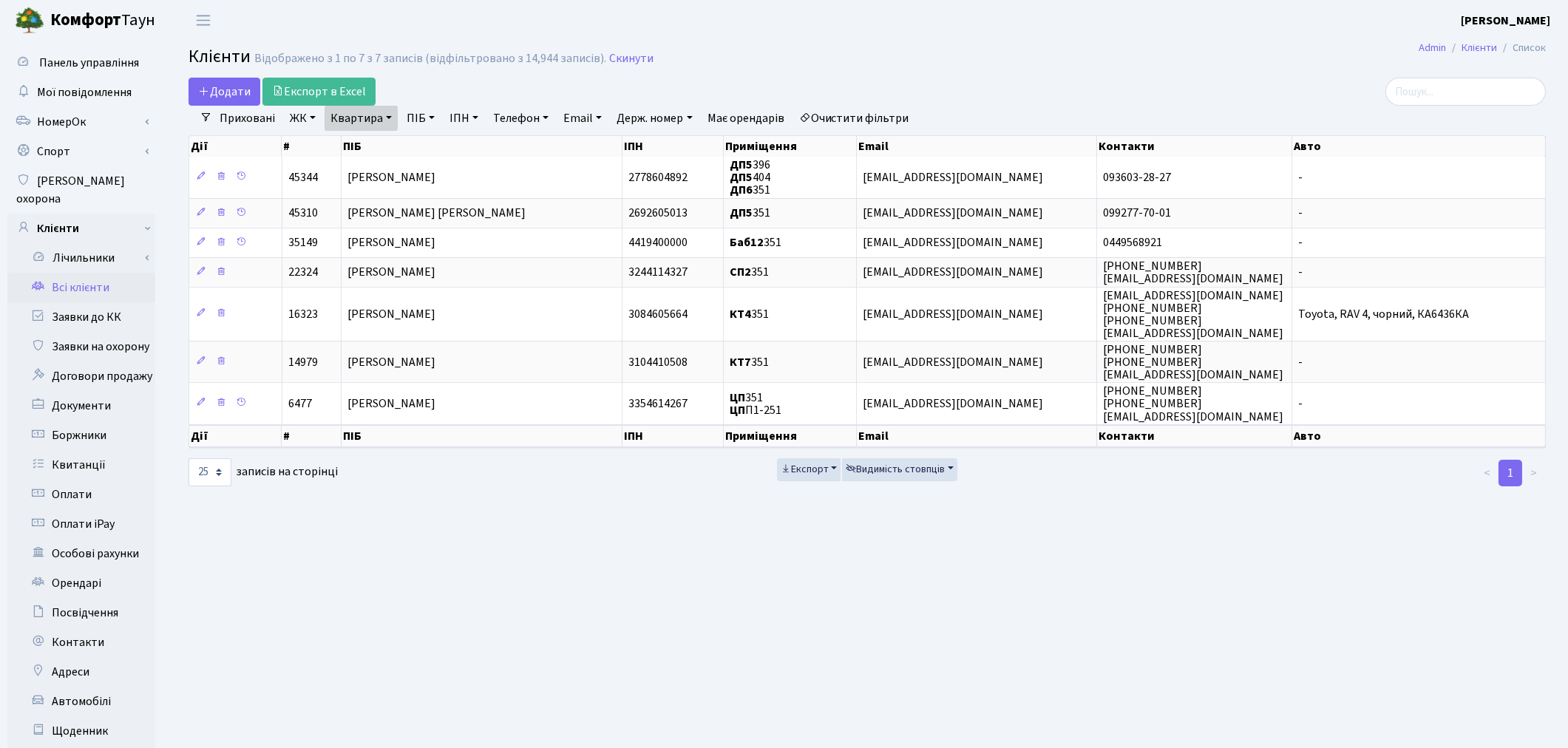
click at [361, 120] on link "Квартира" at bounding box center [361, 119] width 73 height 25
click at [364, 149] on input "351" at bounding box center [368, 147] width 86 height 28
type input "3"
type input "196"
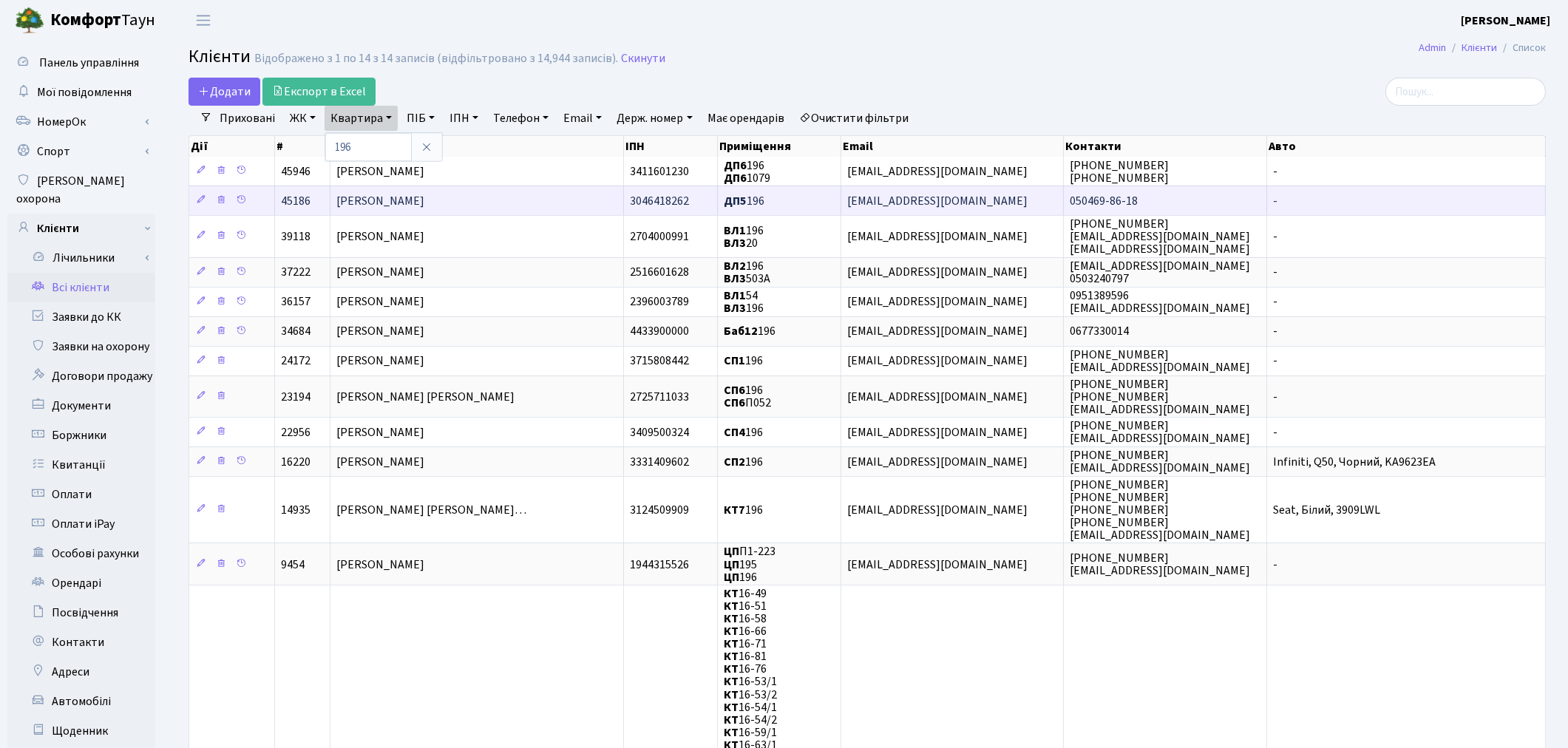
click at [424, 197] on span "[PERSON_NAME]" at bounding box center [380, 201] width 88 height 16
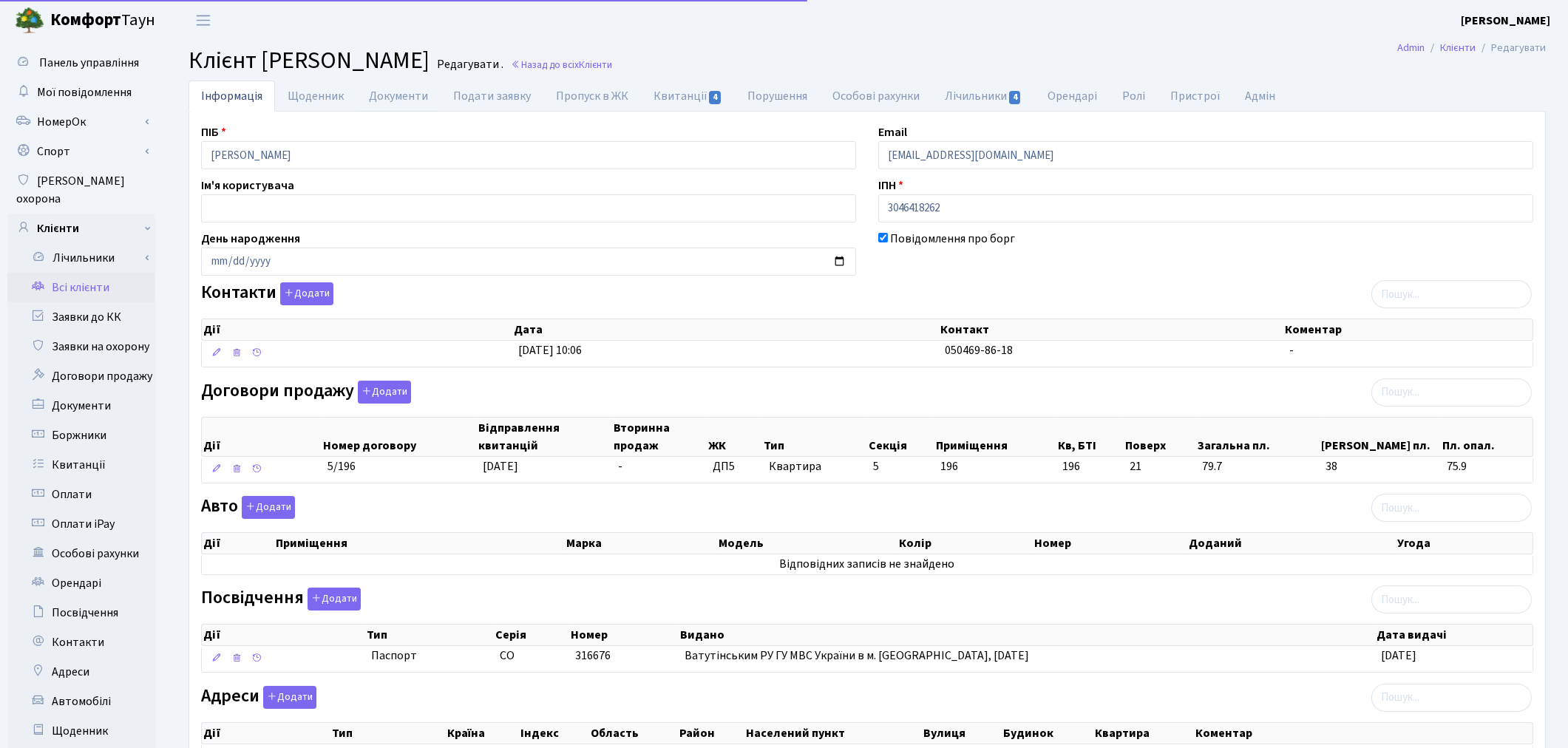
click at [392, 94] on link "Документи" at bounding box center [398, 96] width 84 height 31
select select "25"
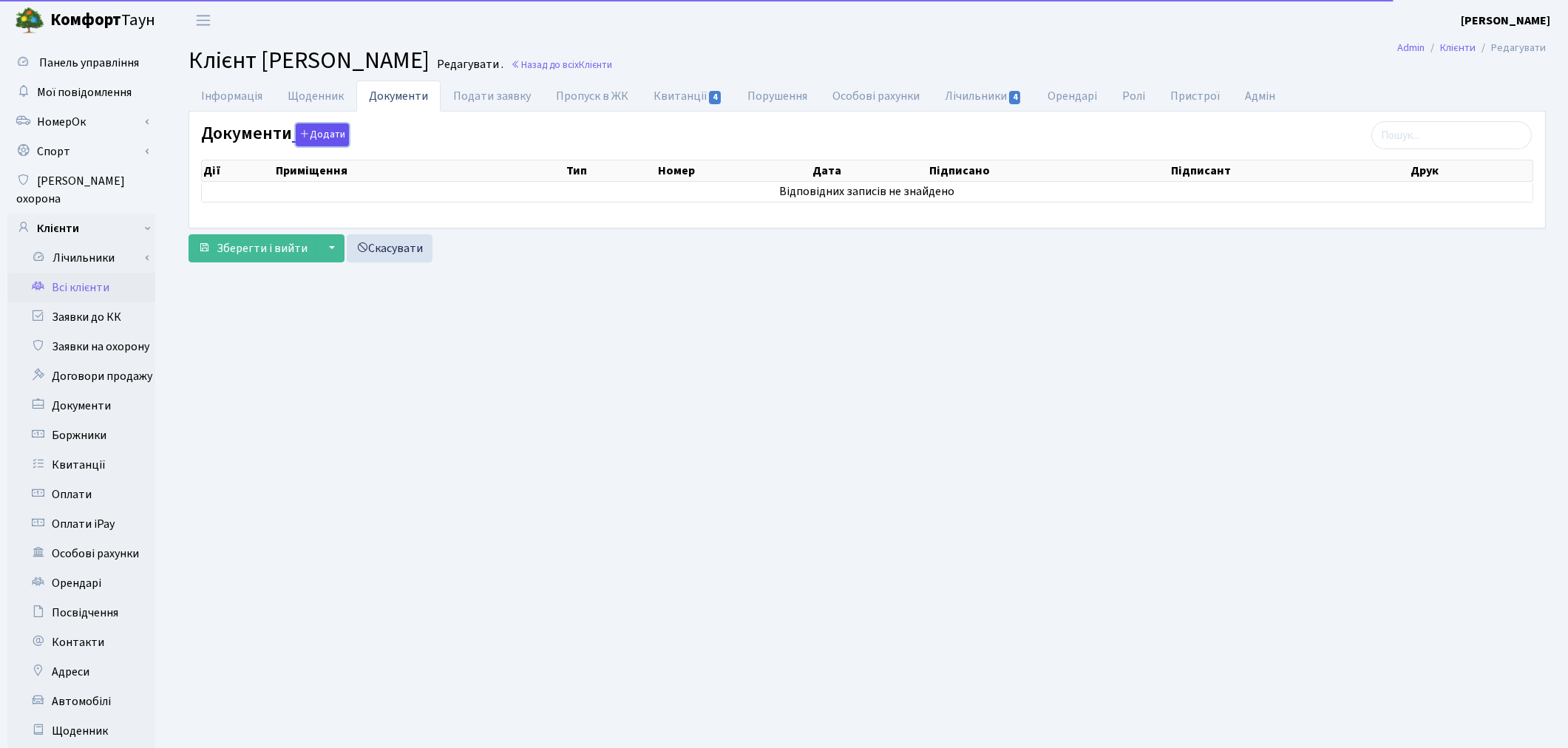
click at [328, 137] on button "Додати" at bounding box center [322, 134] width 54 height 23
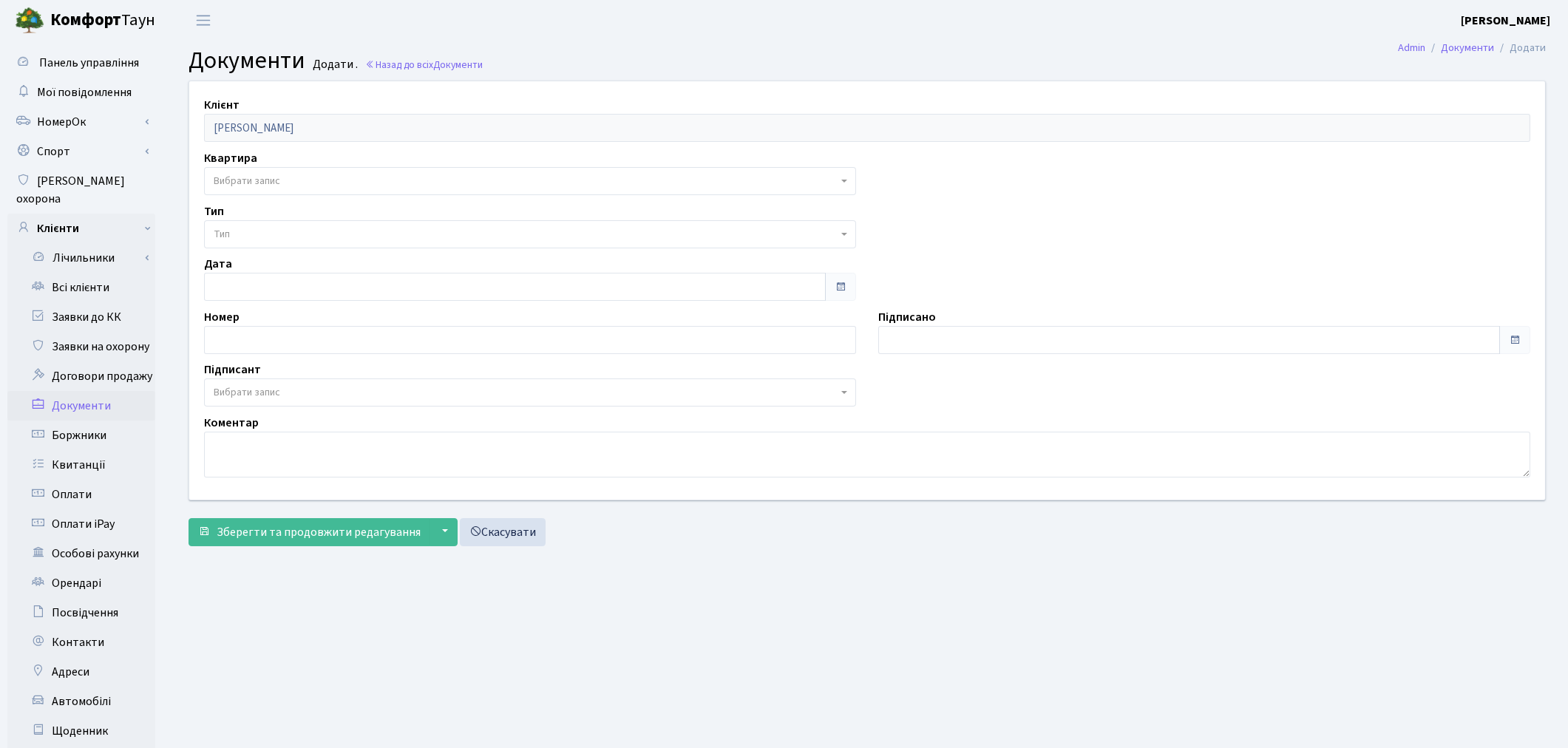
click at [252, 180] on span "Вибрати запис" at bounding box center [247, 181] width 66 height 15
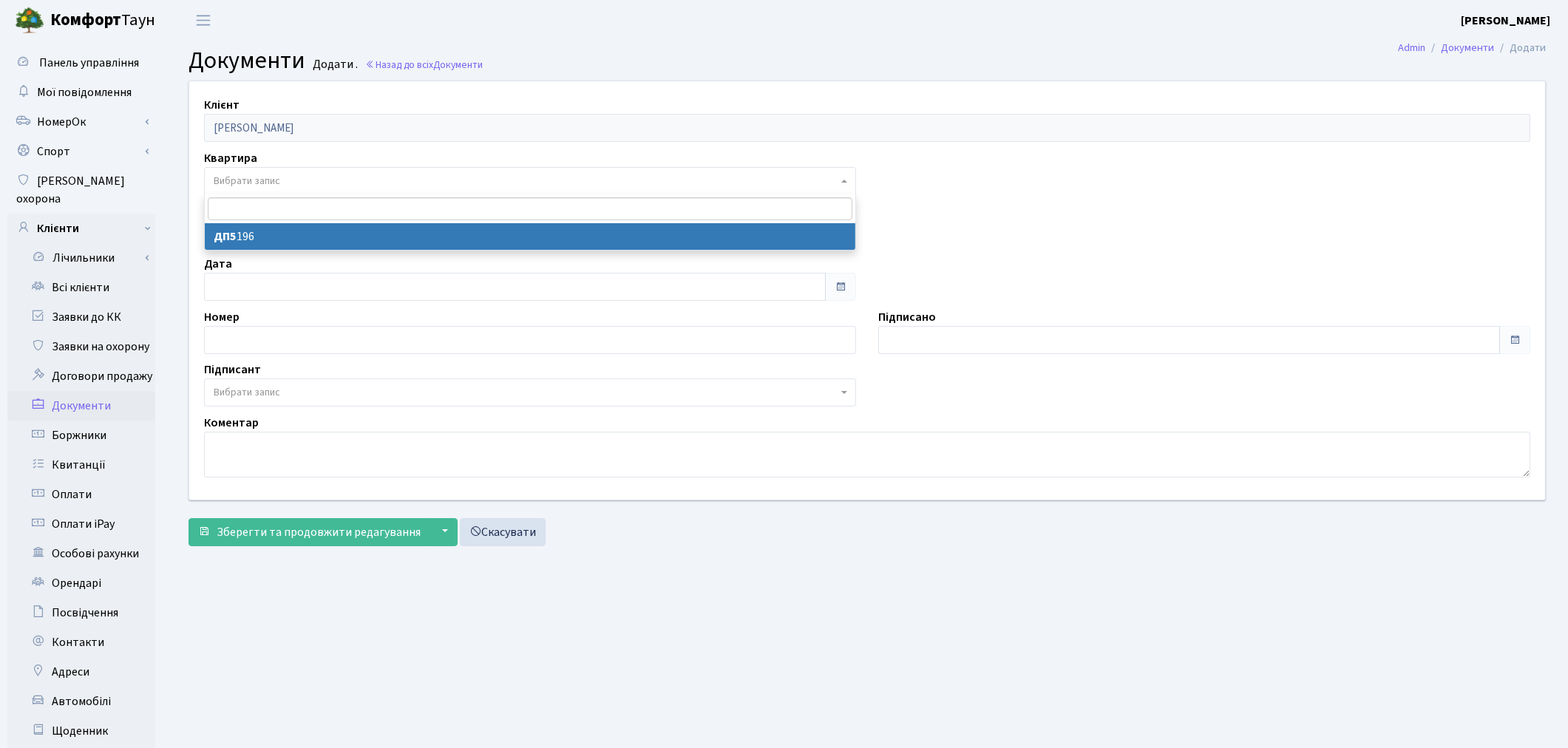
select select "175571"
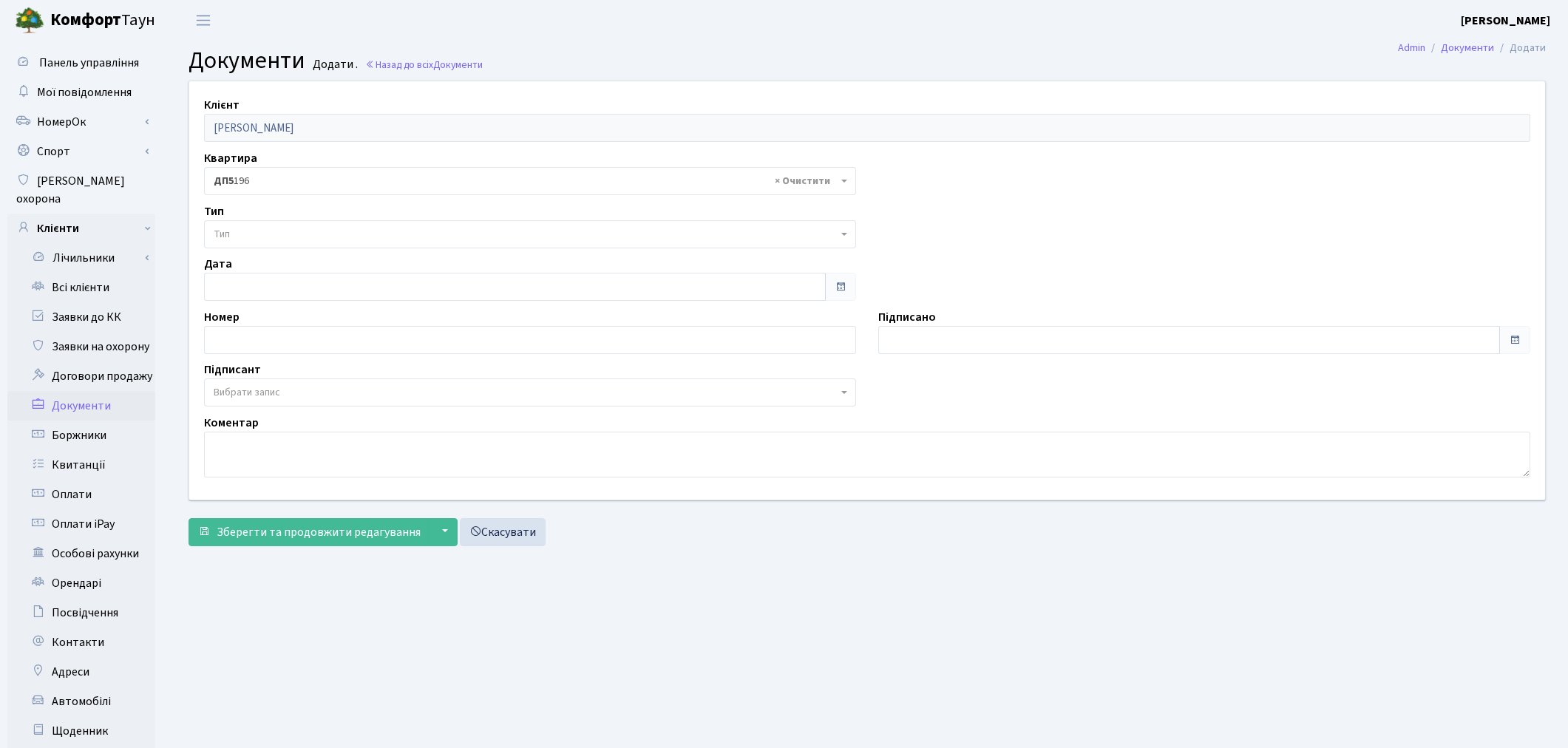
click at [258, 237] on span "Тип" at bounding box center [526, 234] width 624 height 15
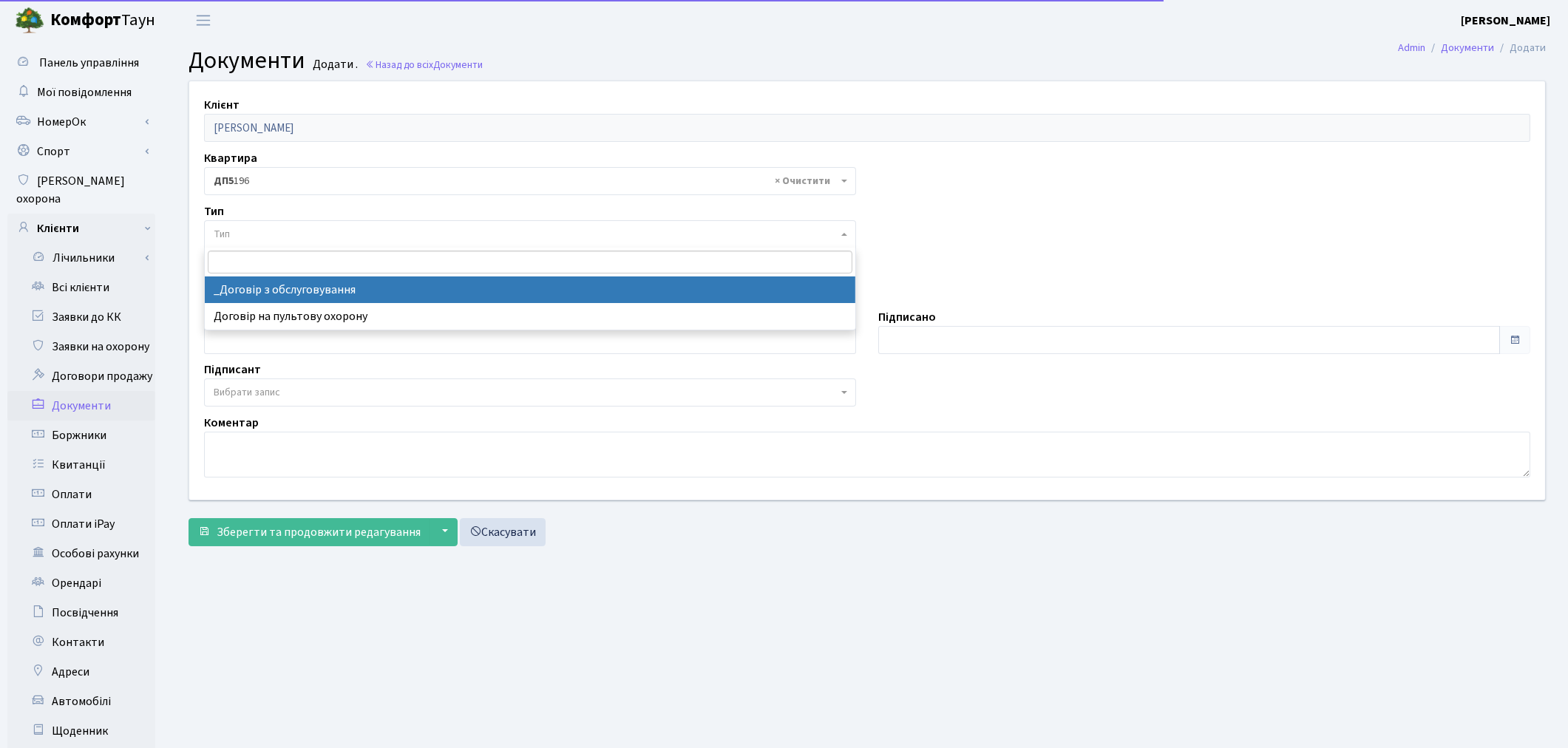
select select "289"
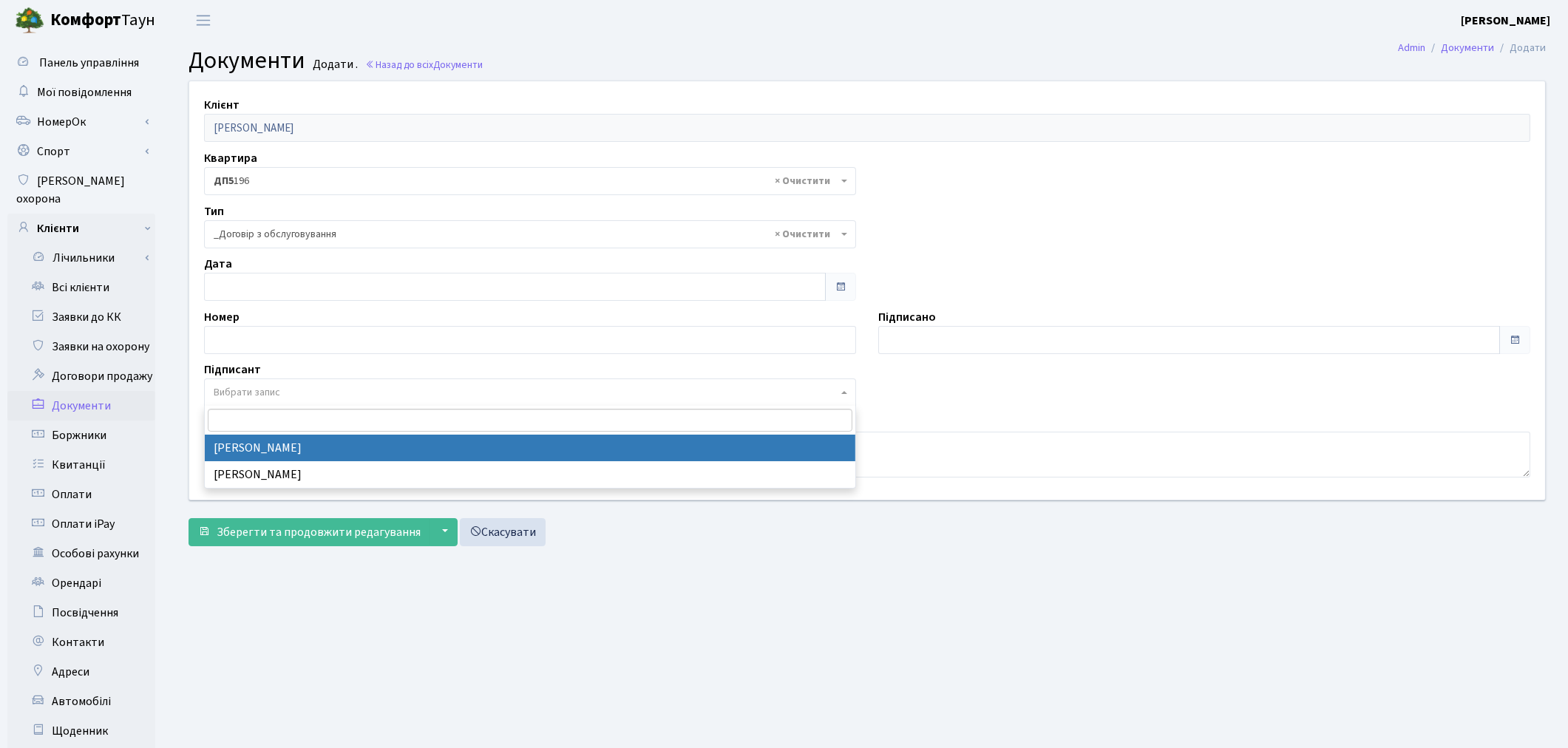
click at [262, 398] on span "Вибрати запис" at bounding box center [247, 393] width 66 height 15
select select "74"
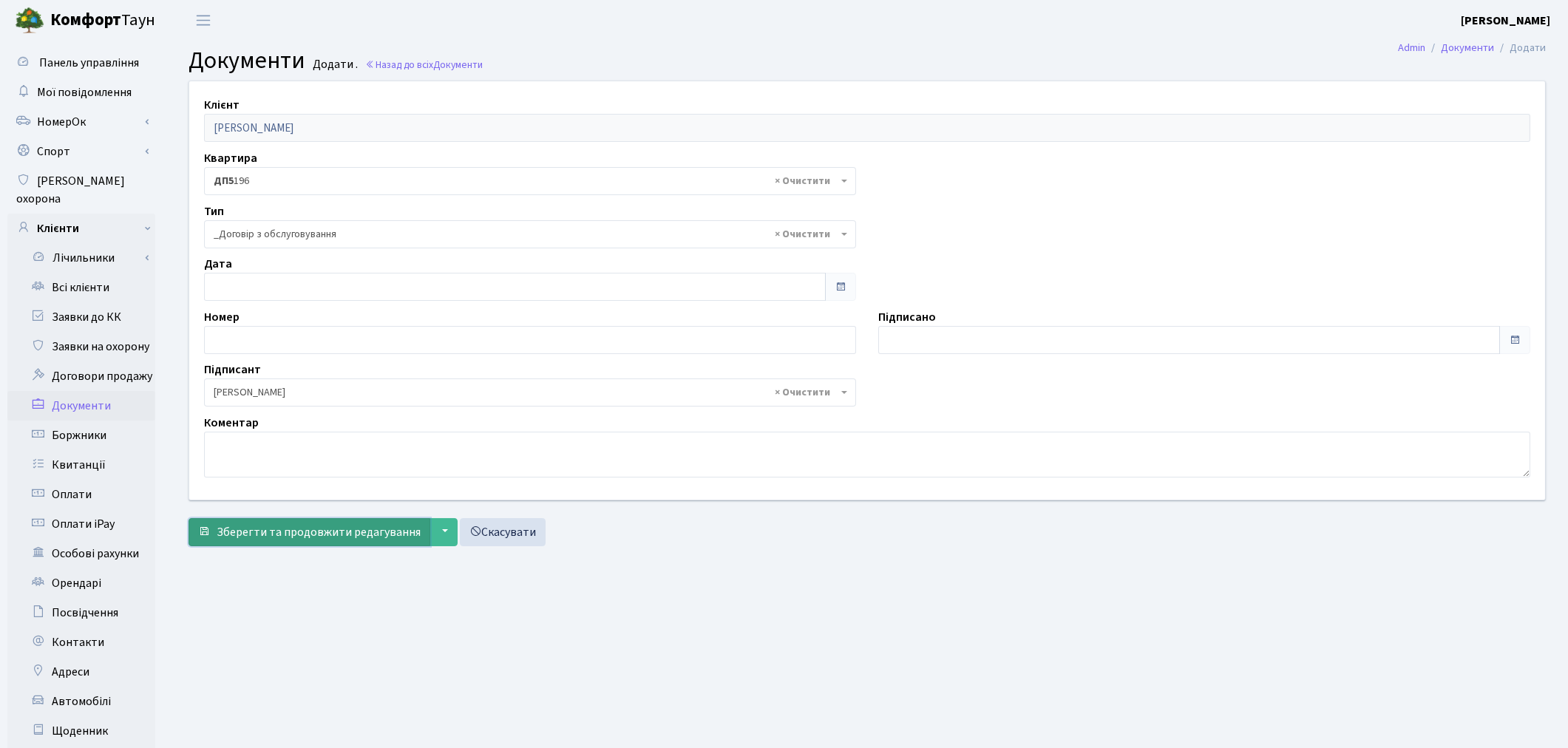
click at [276, 525] on span "Зберегти та продовжити редагування" at bounding box center [318, 532] width 204 height 16
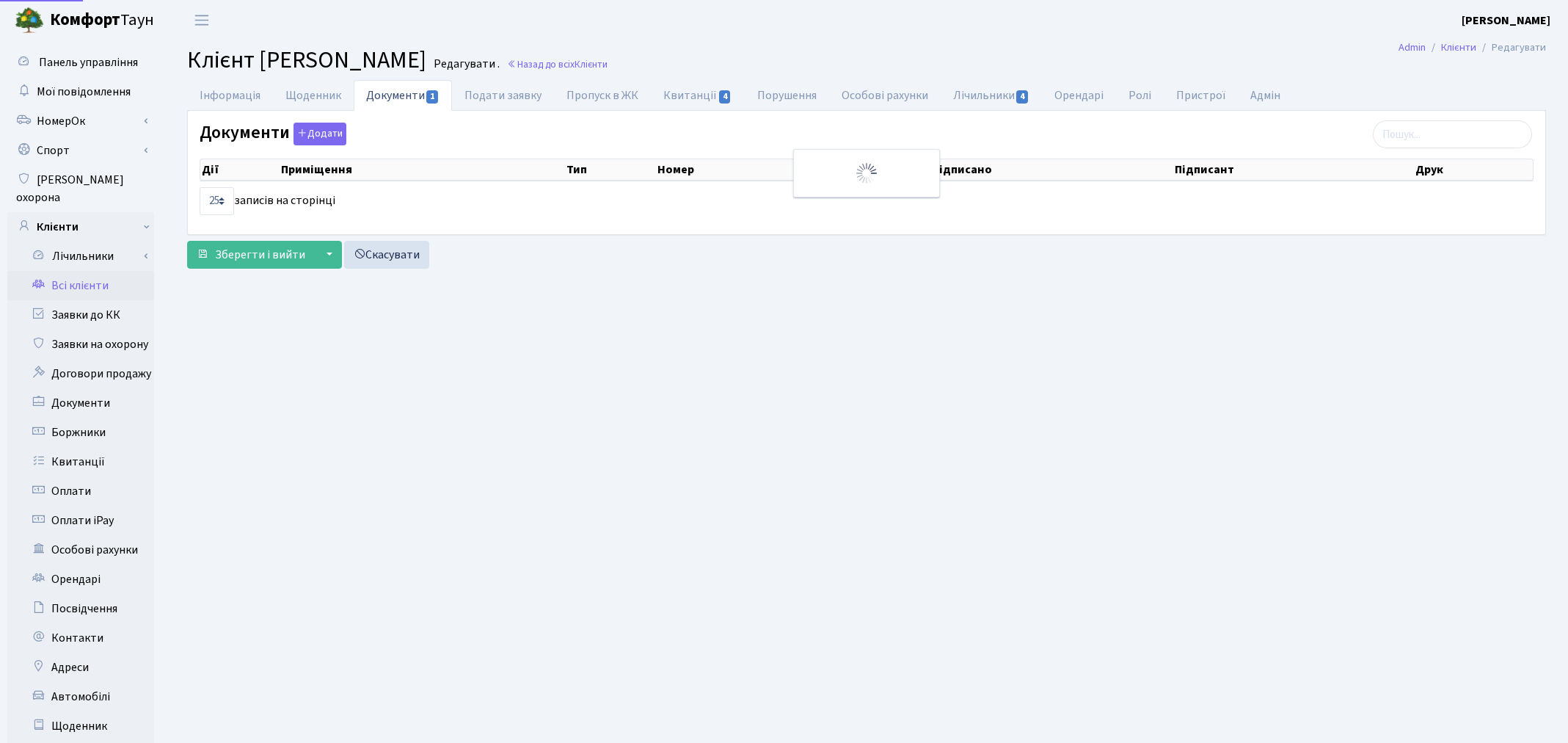
select select "25"
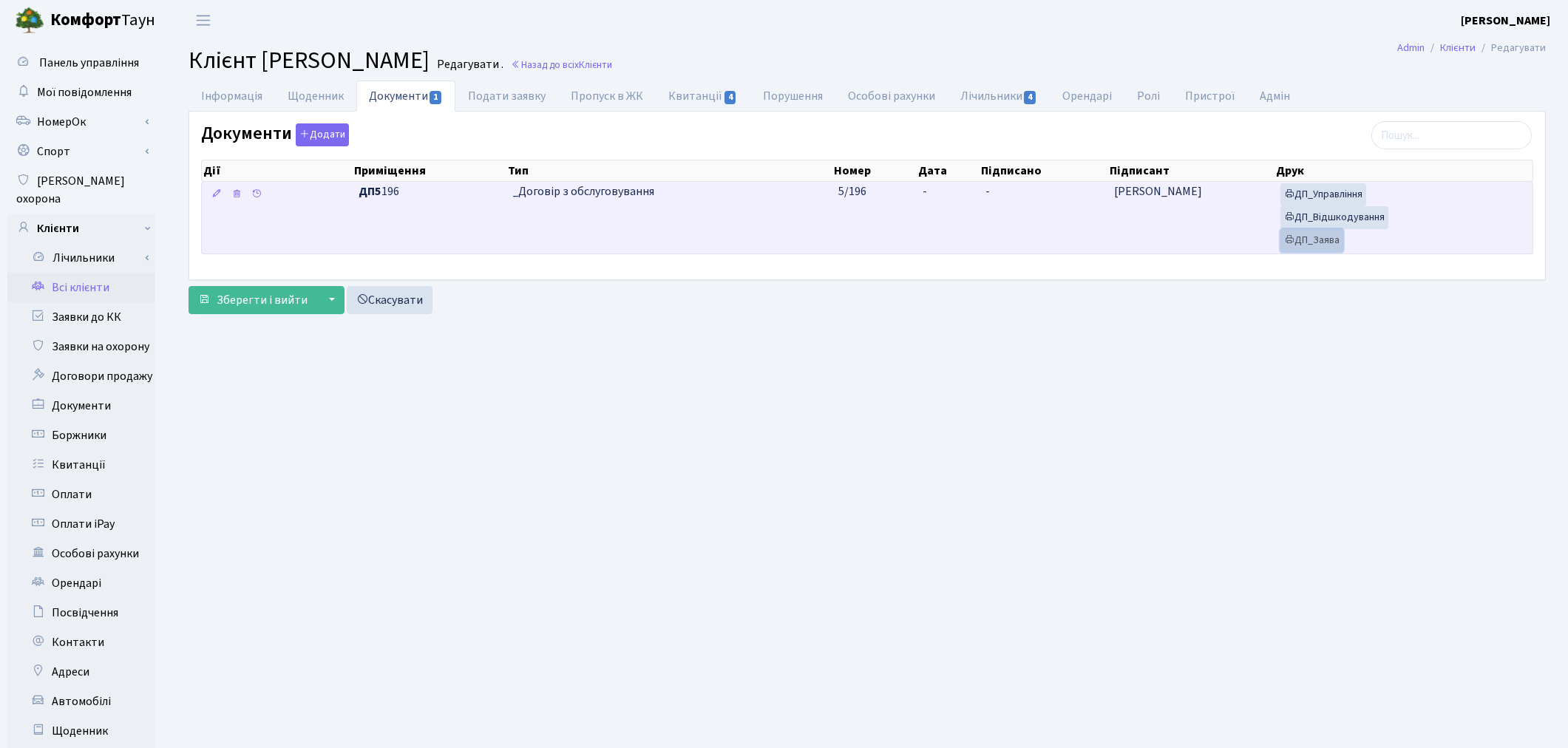
click at [1302, 246] on link "ДП_Заява" at bounding box center [1311, 240] width 63 height 23
click at [1307, 222] on link "ДП_Відшкодування" at bounding box center [1334, 217] width 108 height 23
click at [1319, 195] on link "ДП_Управління" at bounding box center [1323, 194] width 86 height 23
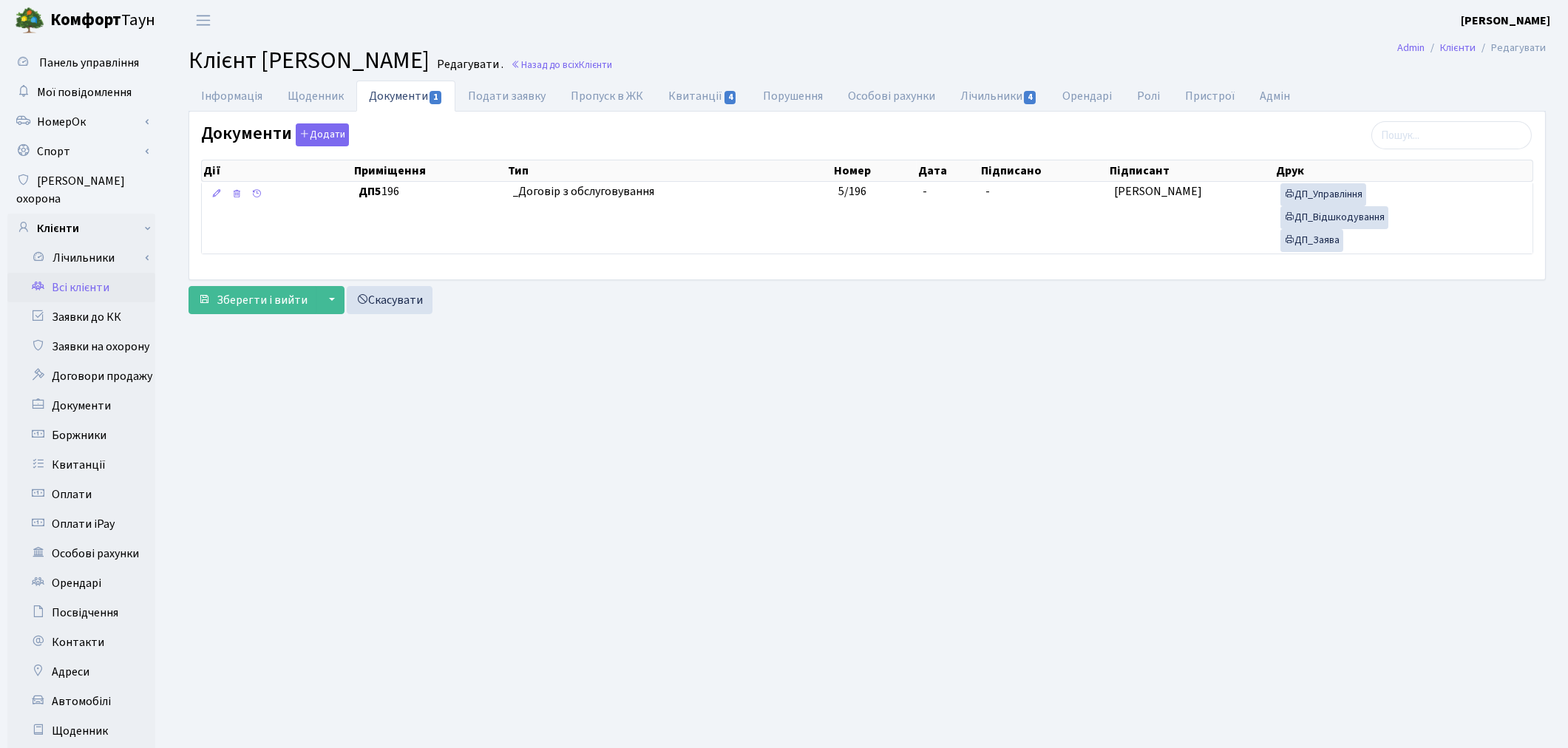
click at [64, 273] on link "Всі клієнти" at bounding box center [81, 287] width 148 height 30
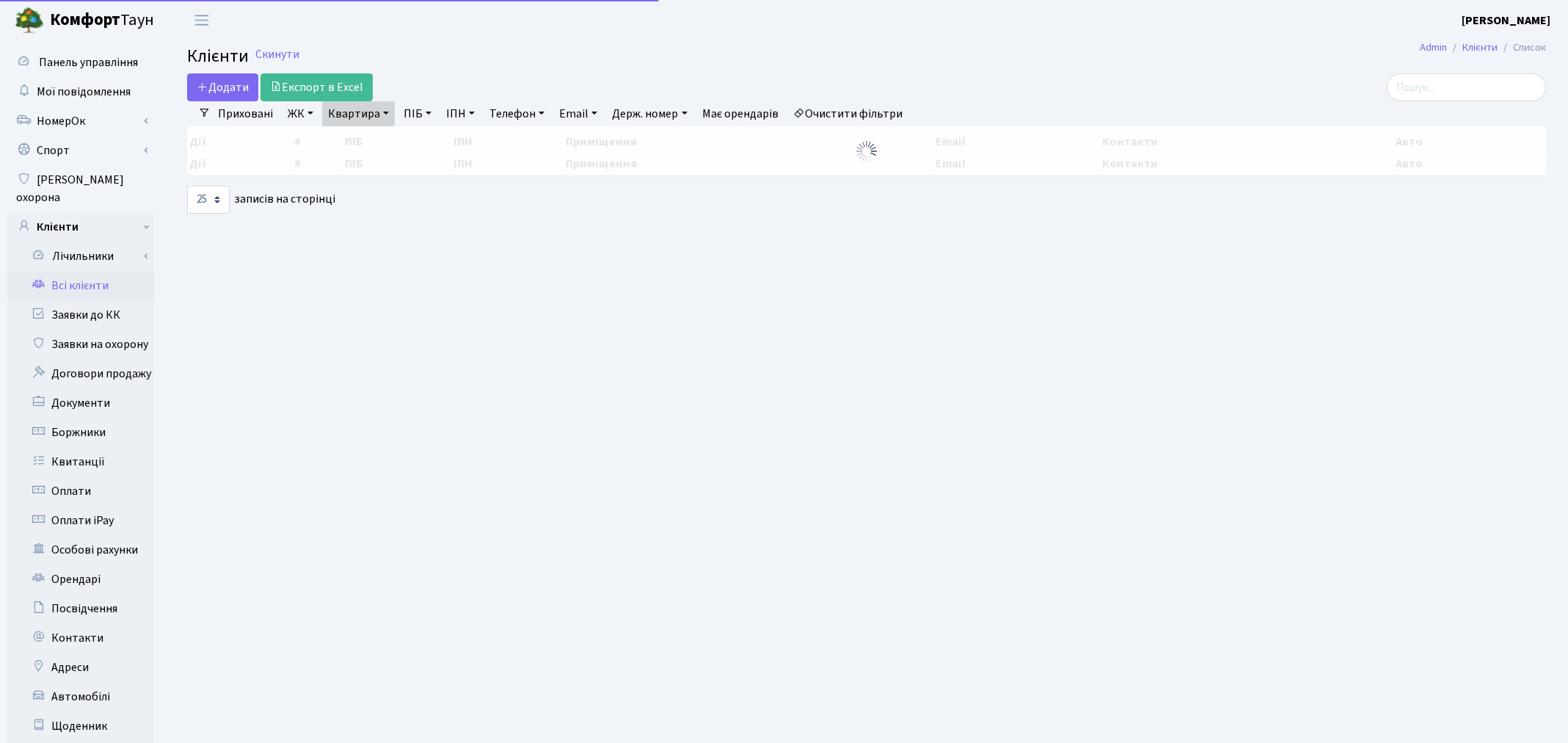
select select "25"
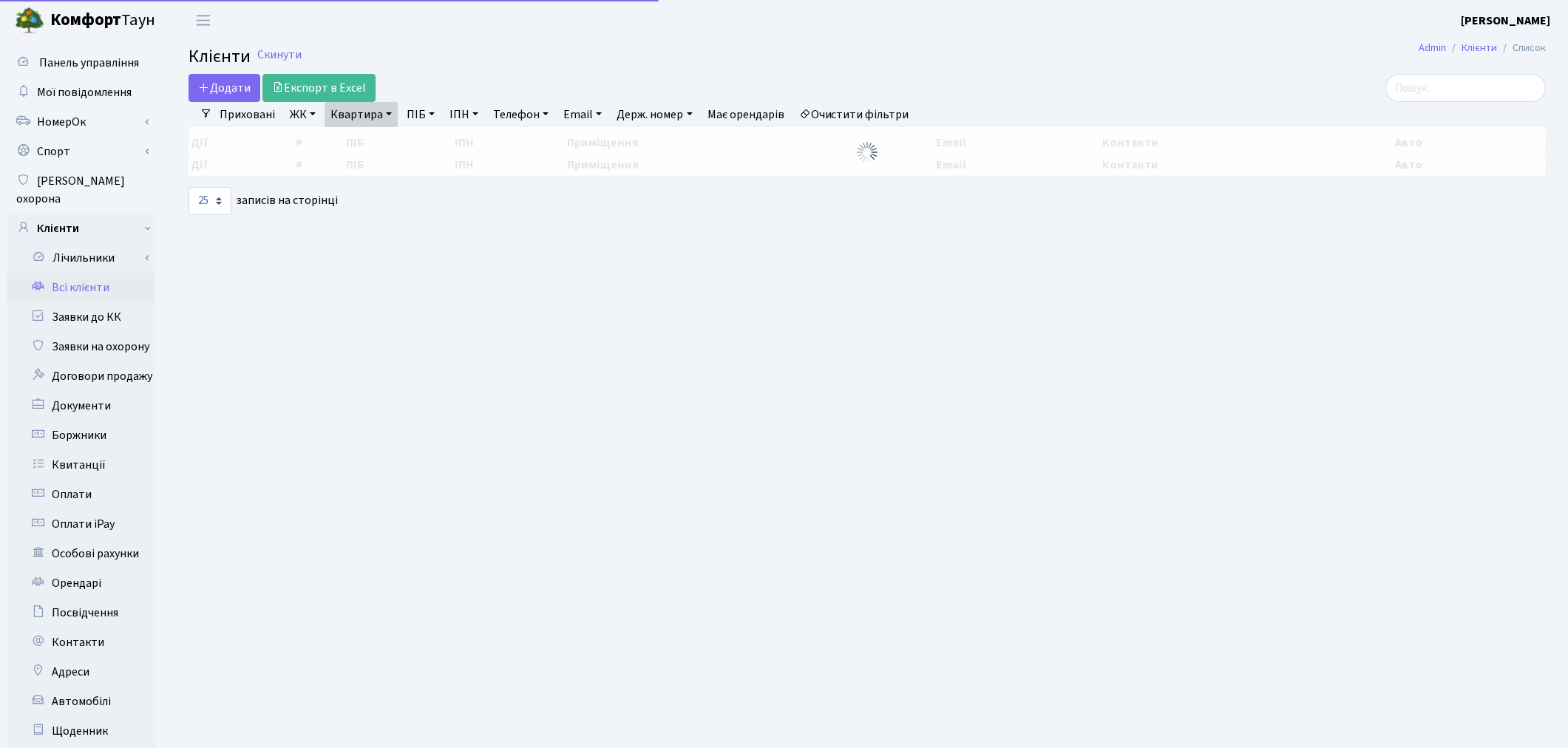
click at [366, 113] on link "Квартира" at bounding box center [361, 115] width 73 height 25
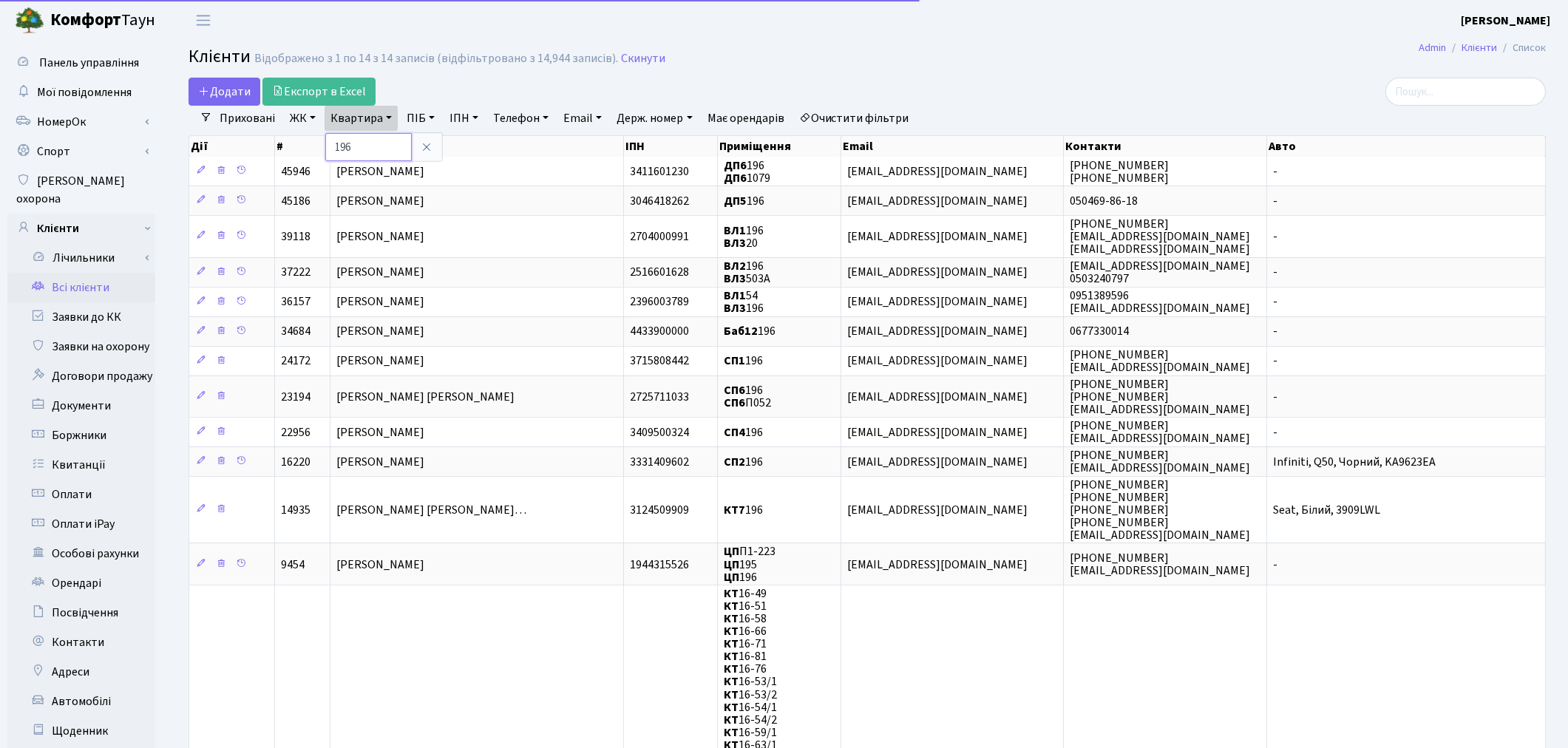
click at [373, 138] on input "196" at bounding box center [368, 147] width 86 height 28
type input "1"
type input "262"
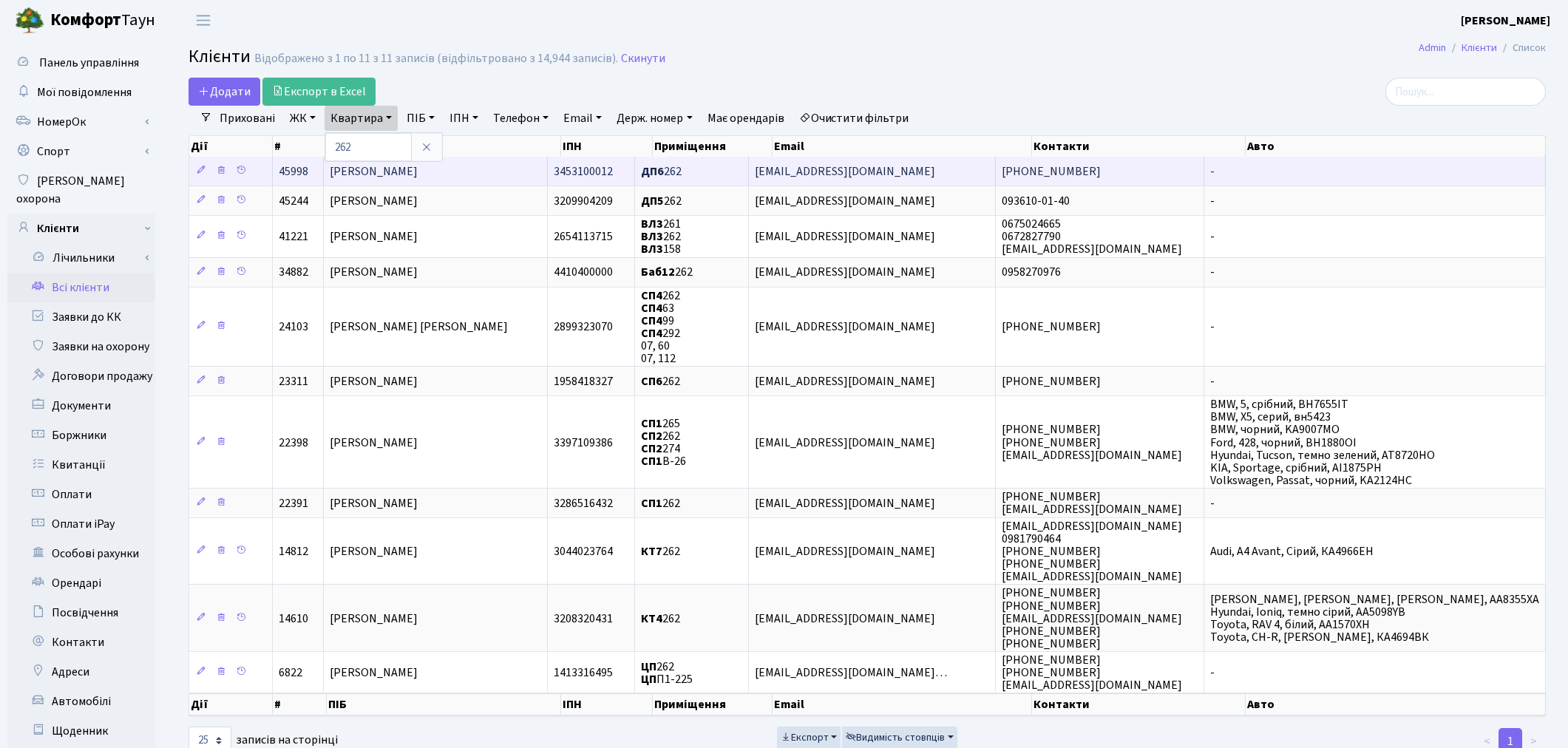
click at [373, 173] on span "[PERSON_NAME]" at bounding box center [374, 171] width 88 height 16
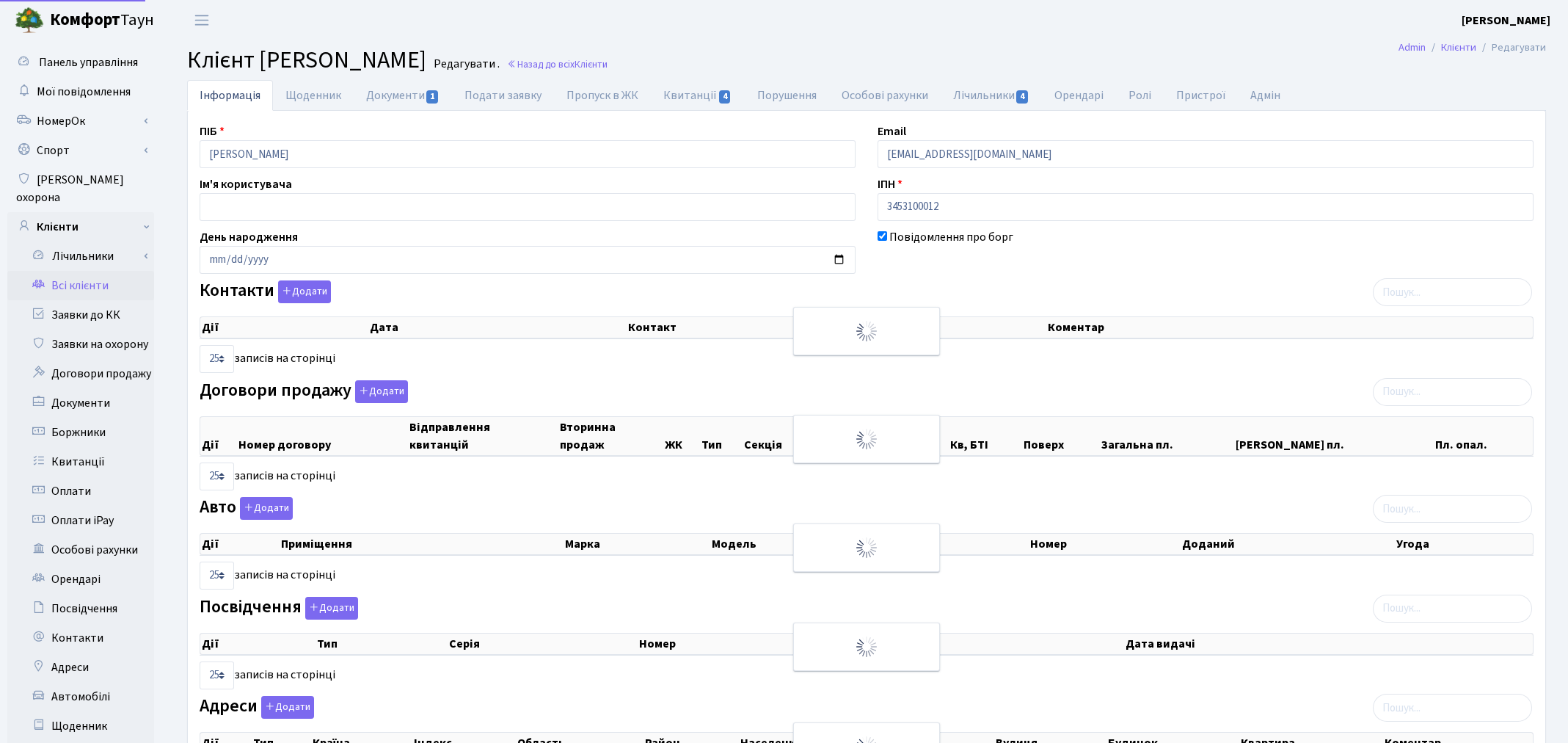
select select "25"
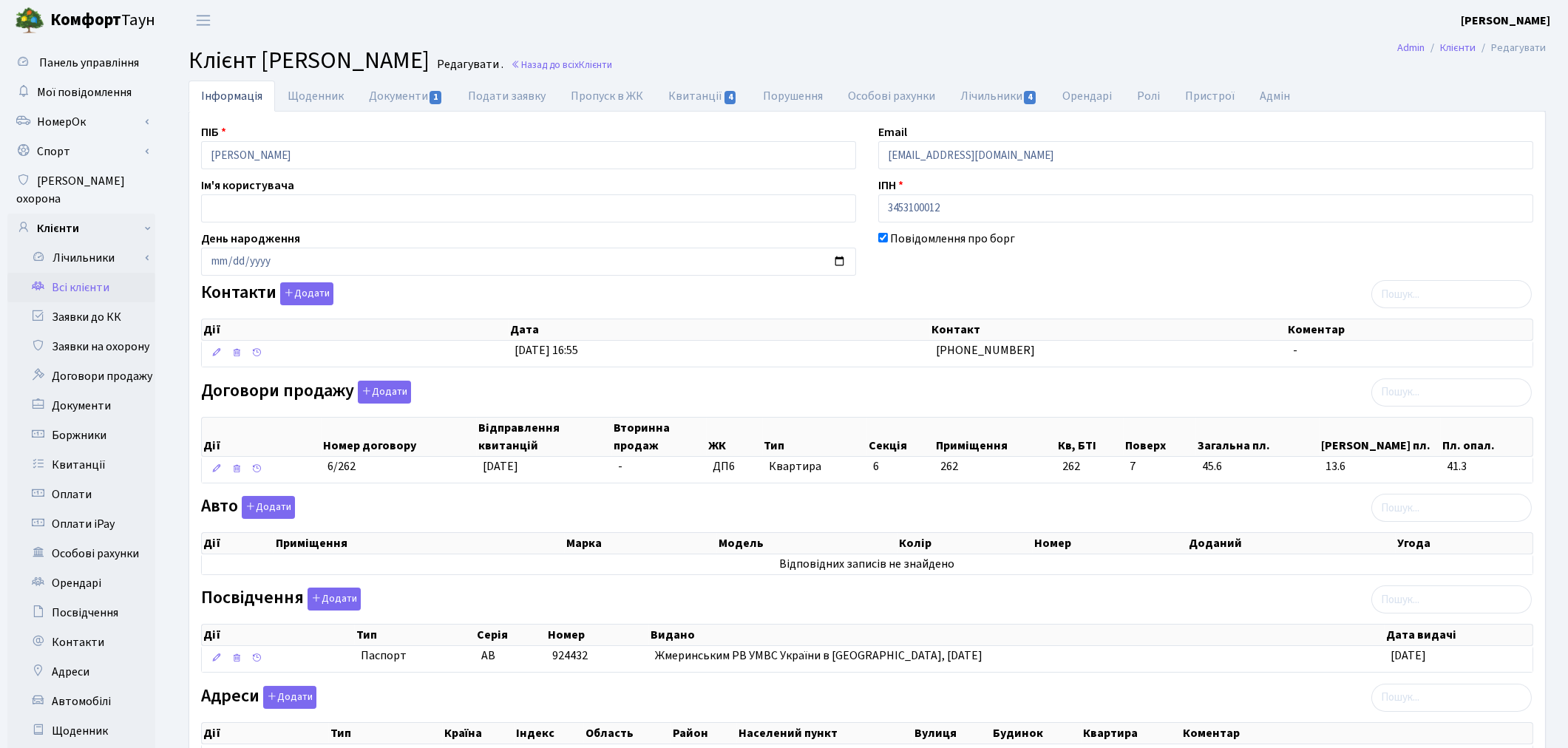
click at [96, 273] on link "Всі клієнти" at bounding box center [81, 287] width 148 height 30
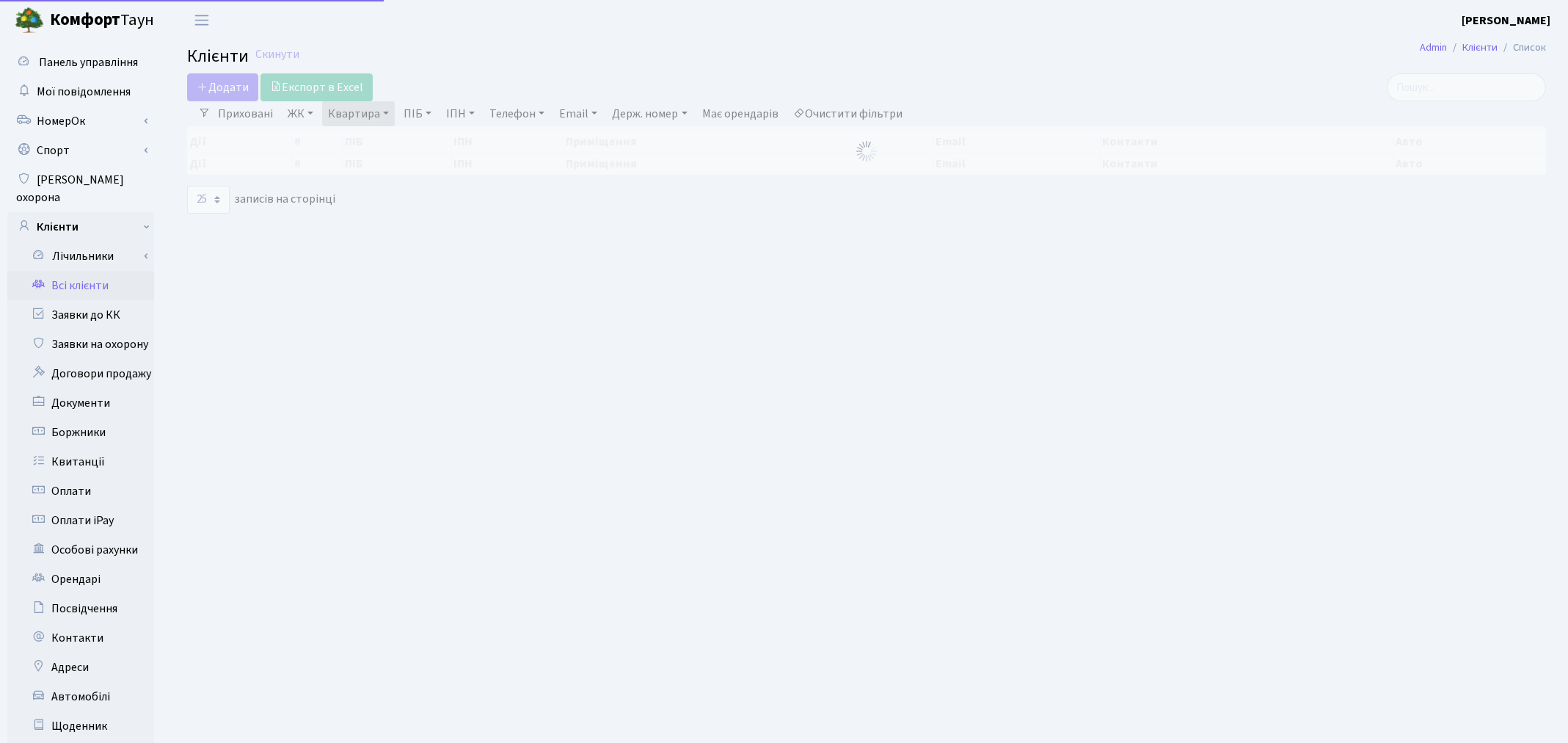
select select "25"
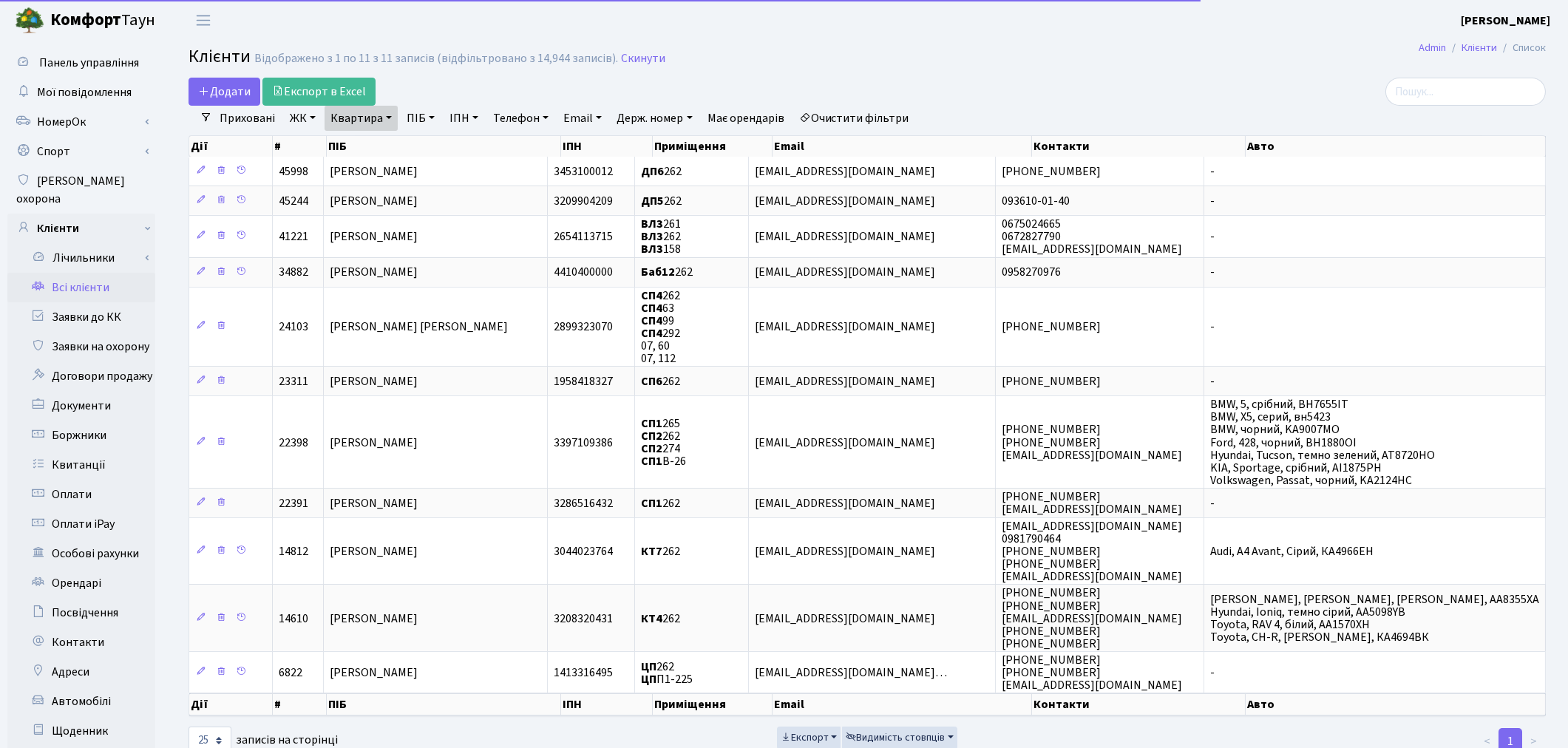
click at [898, 117] on link "Очистити фільтри" at bounding box center [854, 119] width 122 height 25
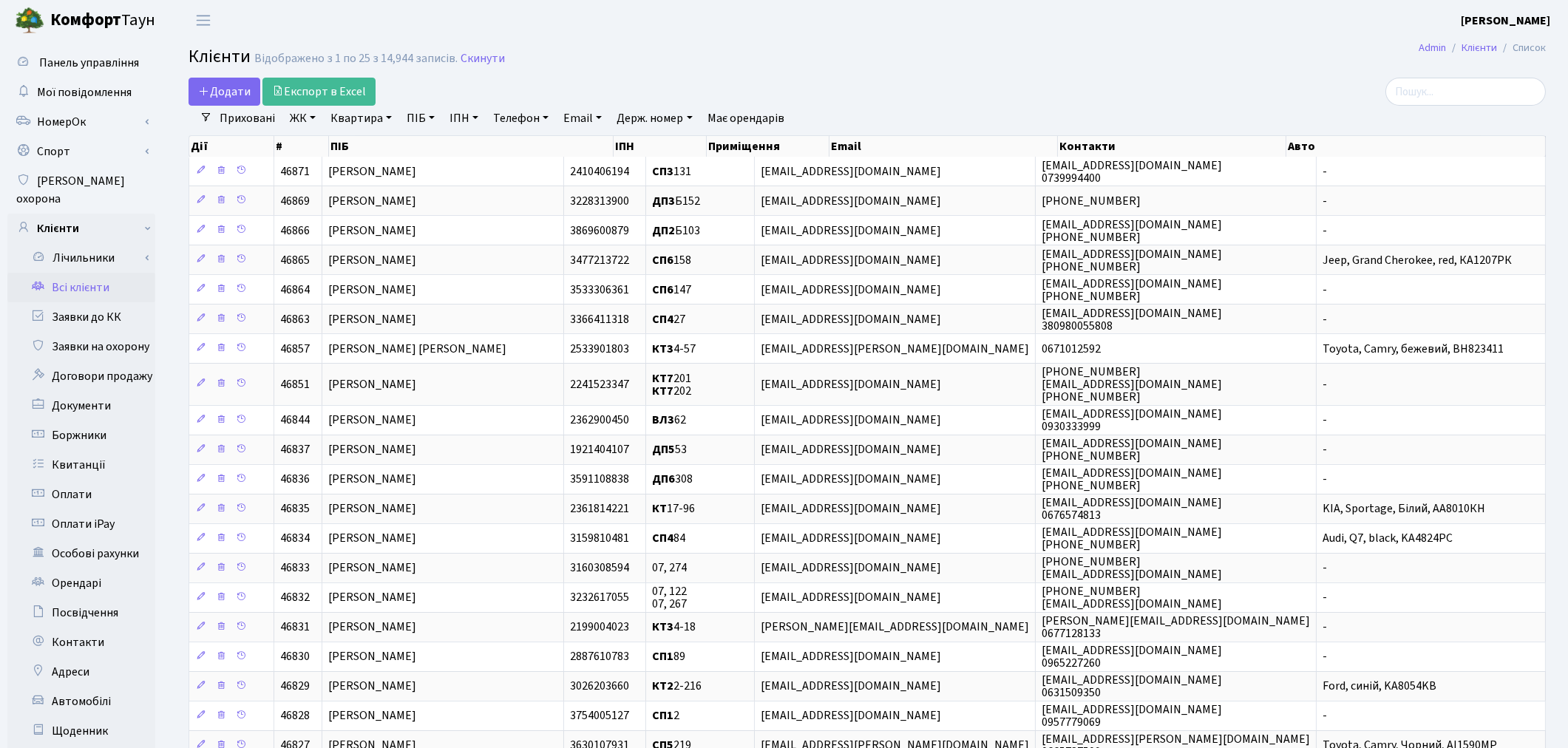
click at [343, 119] on link "Квартира" at bounding box center [361, 119] width 73 height 25
type input "П7"
